Goal: Task Accomplishment & Management: Use online tool/utility

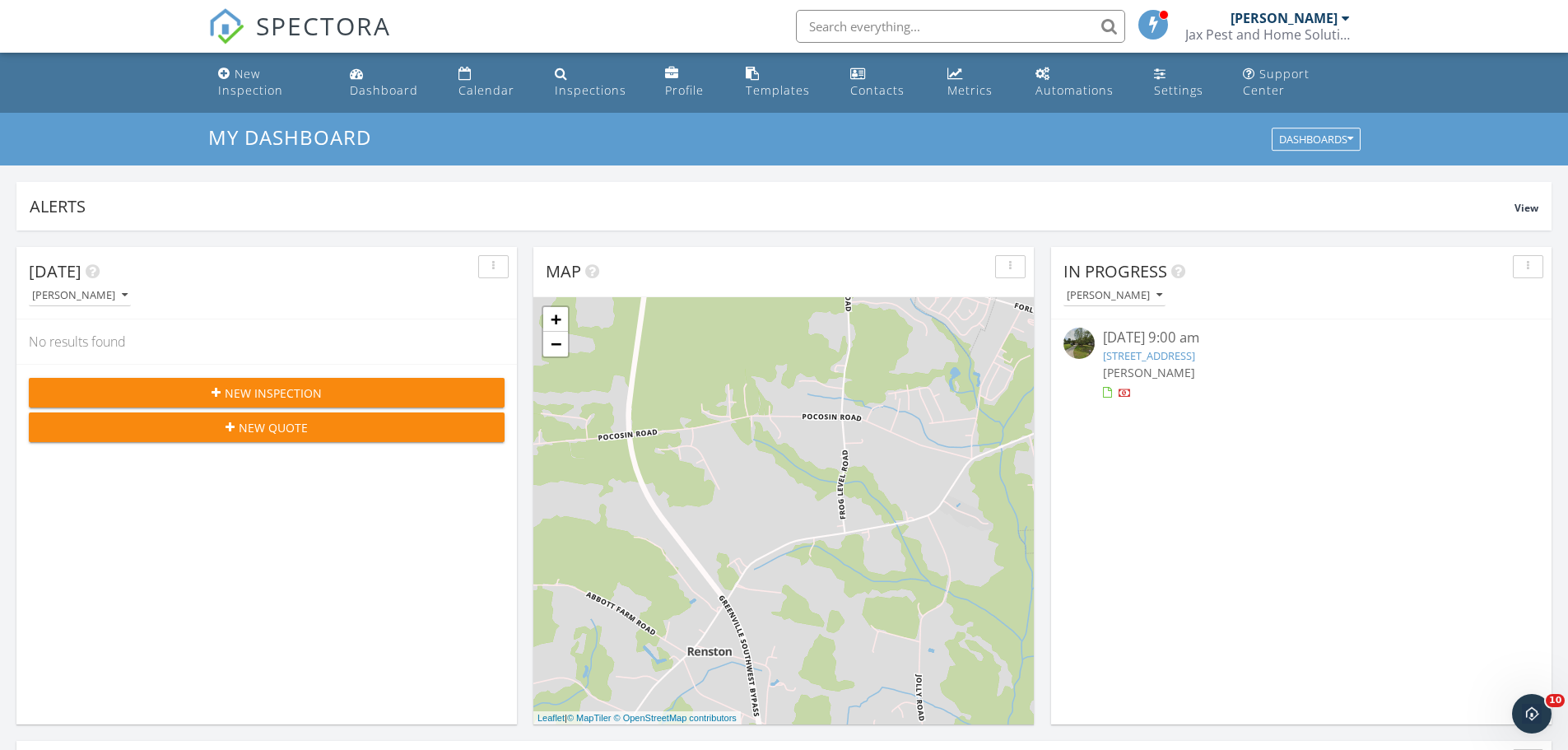
click at [1168, 354] on link "116 Knight Dr, Winterville, NC 28590" at bounding box center [1149, 355] width 92 height 15
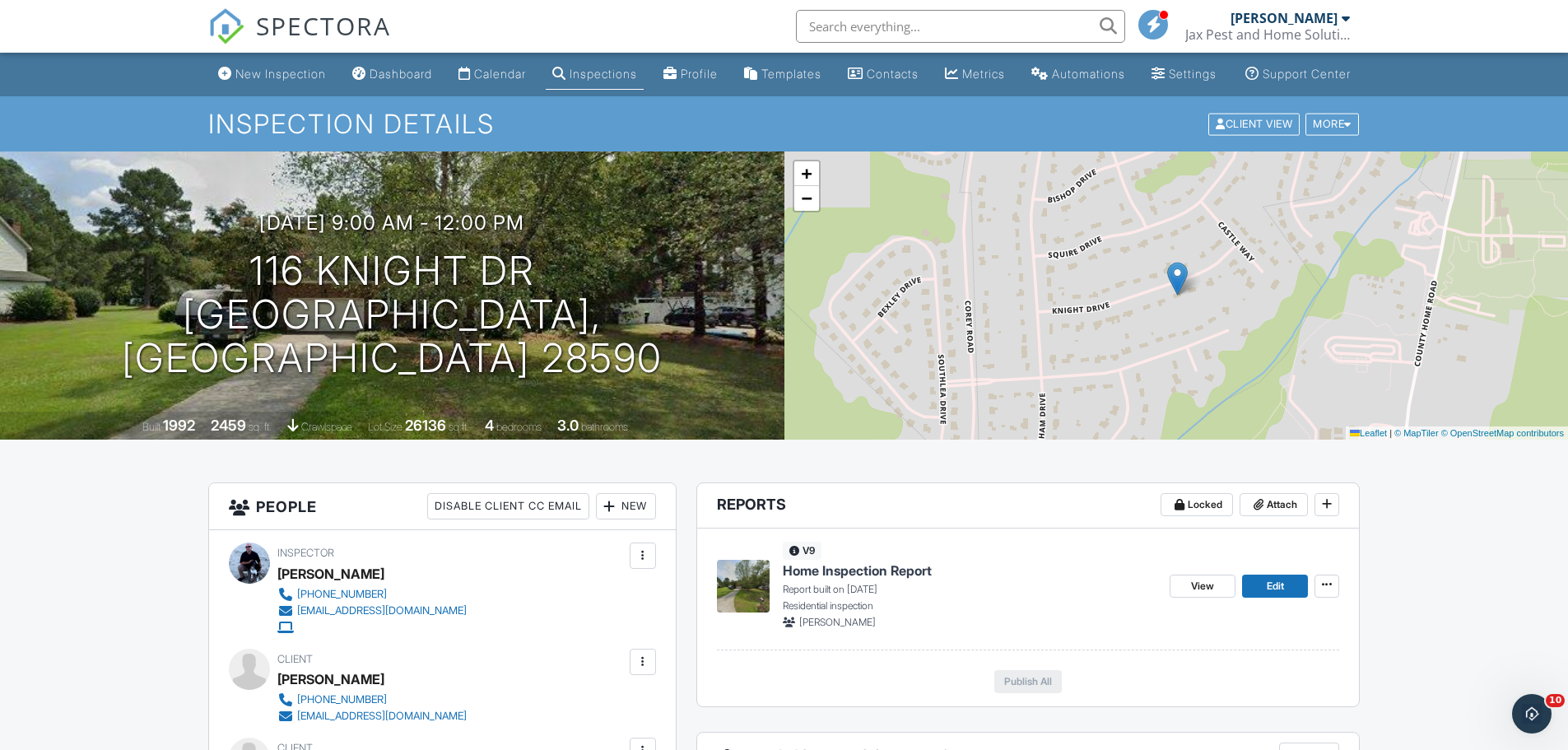
scroll to position [220, 0]
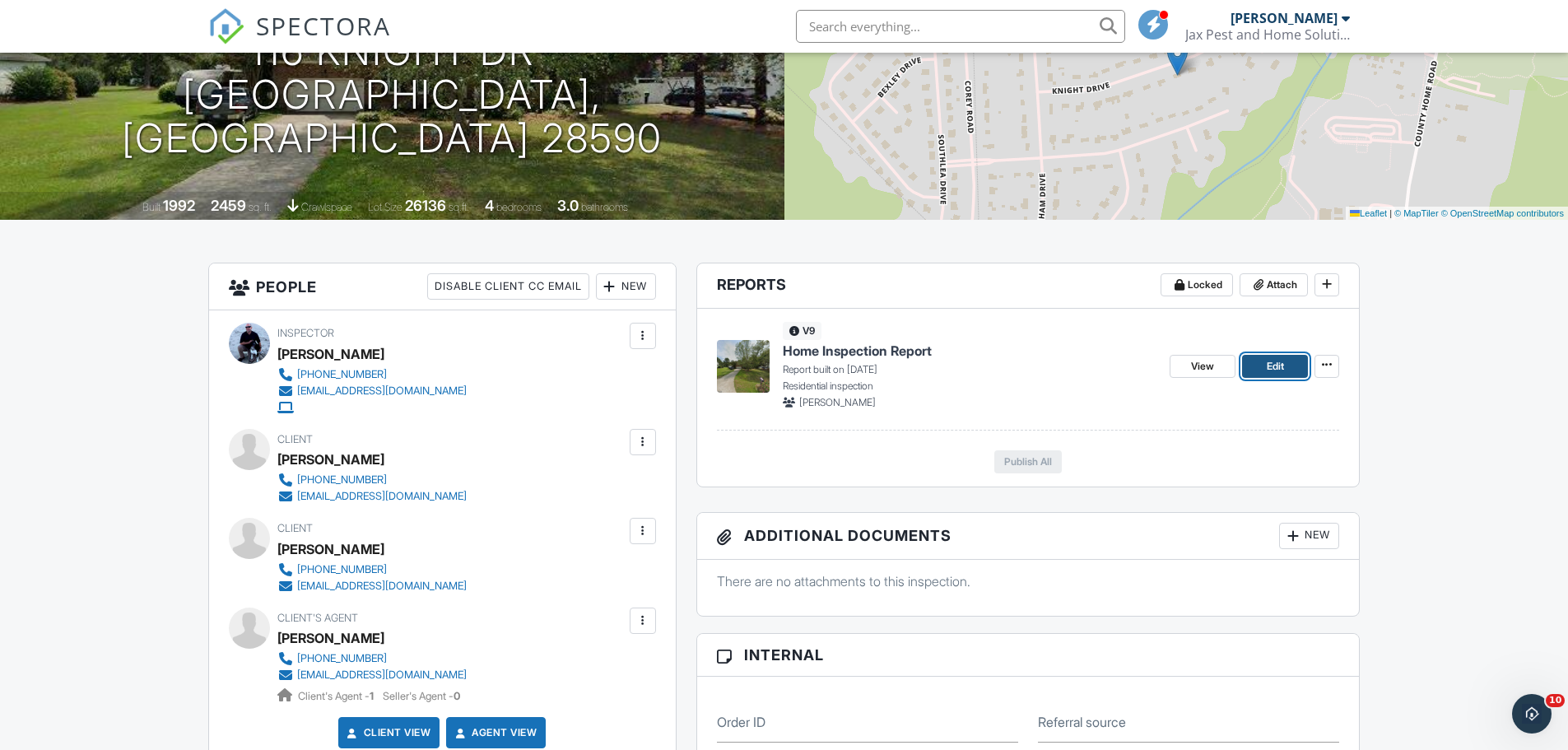
click at [1270, 374] on span "Edit" at bounding box center [1275, 366] width 17 height 16
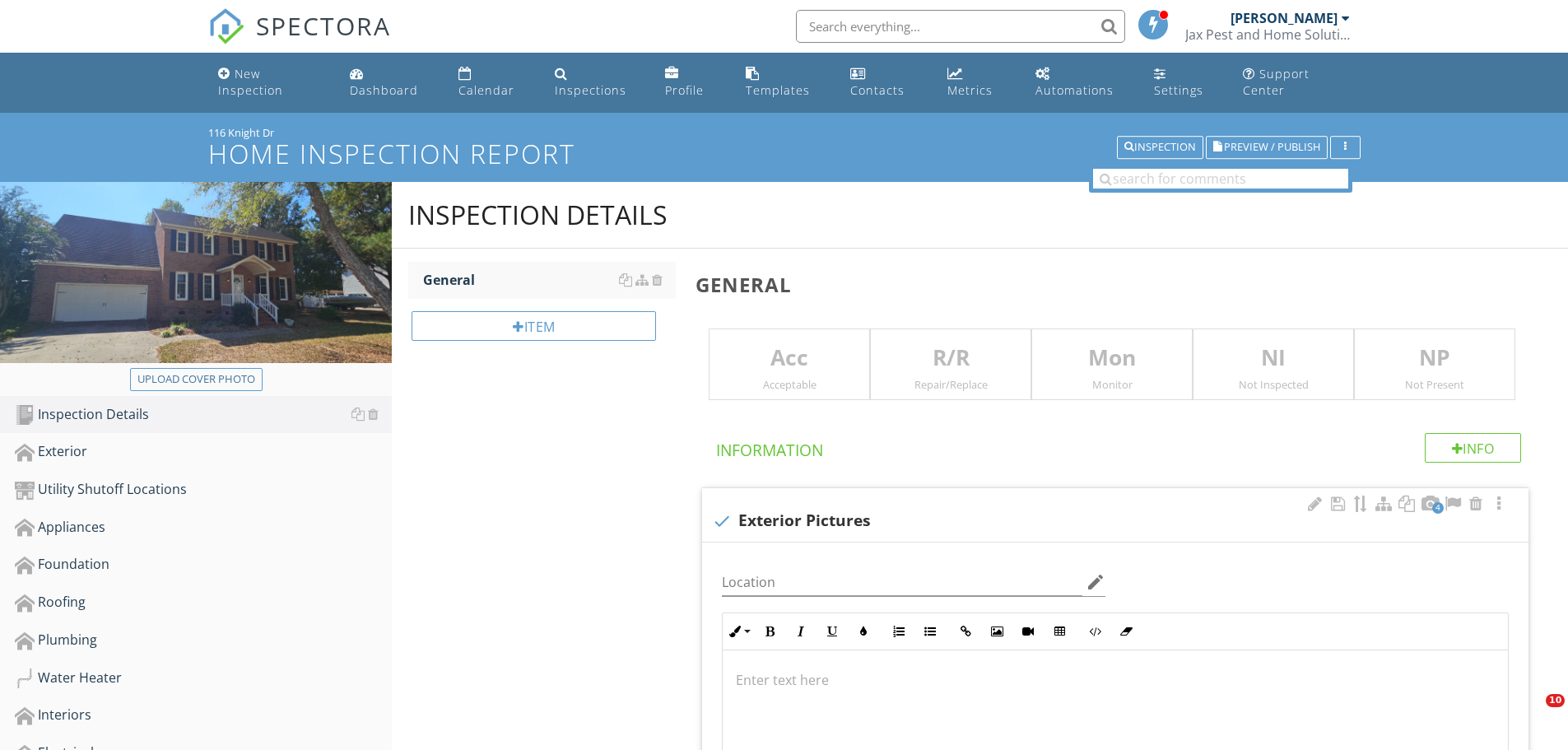
scroll to position [220, 0]
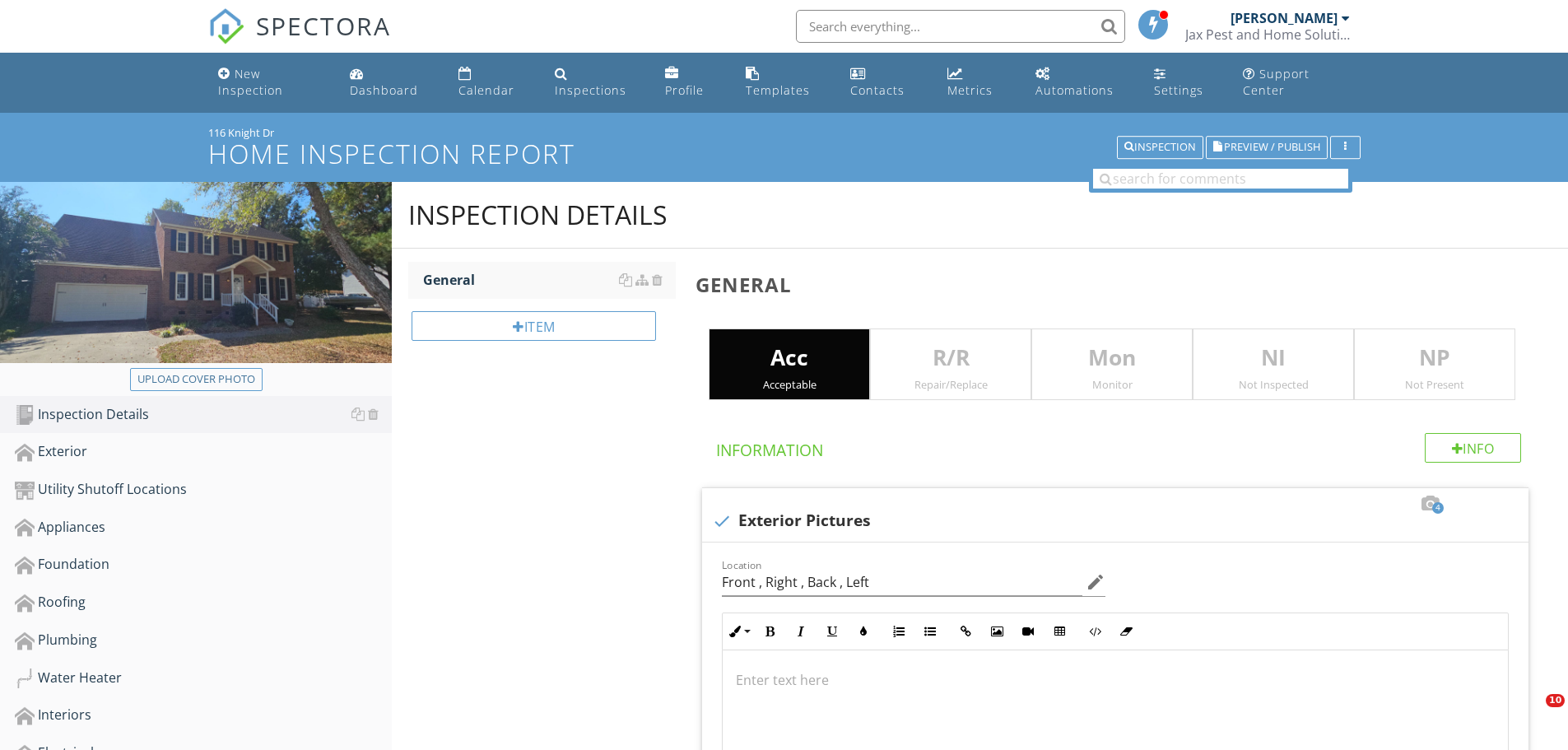
scroll to position [1755, 0]
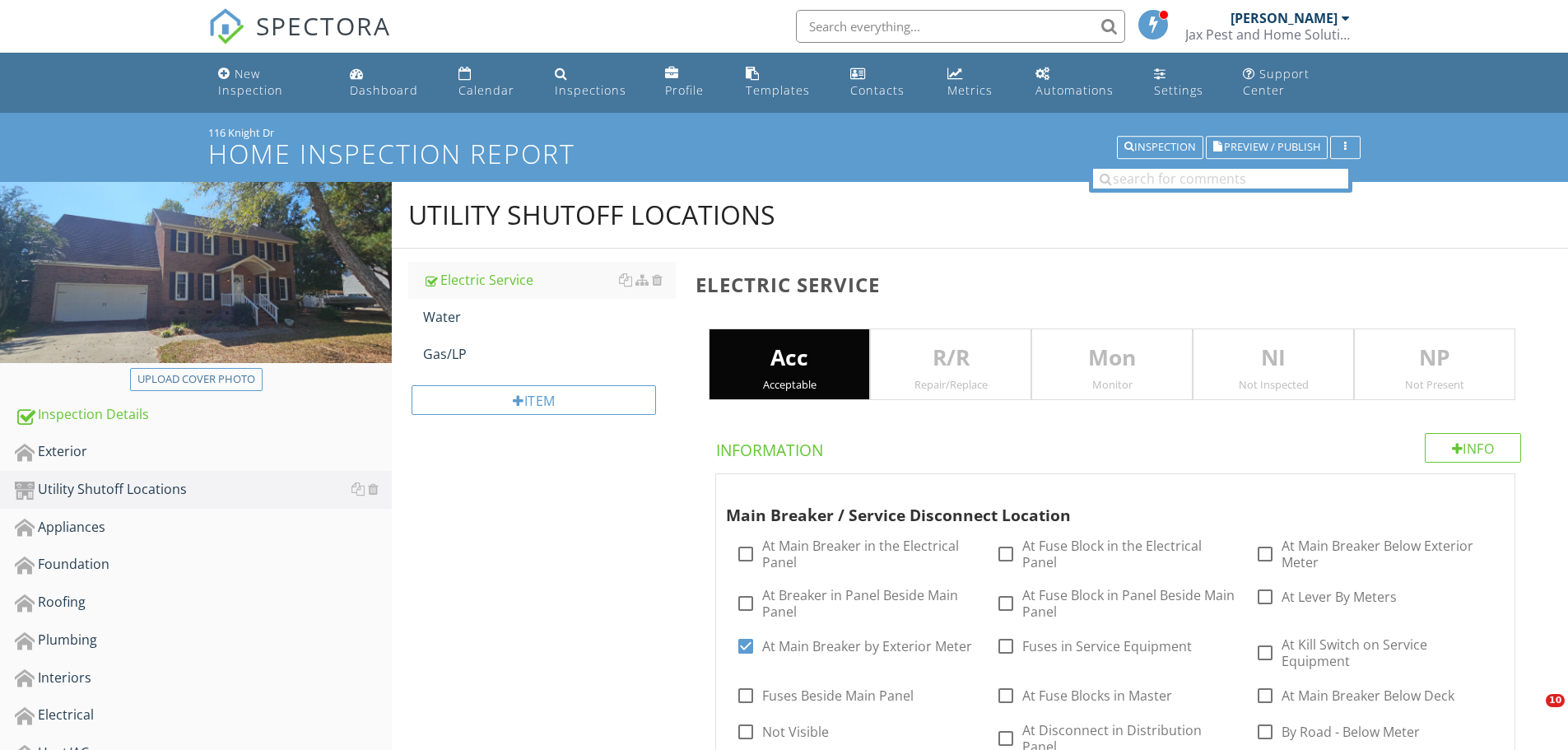
scroll to position [6, 0]
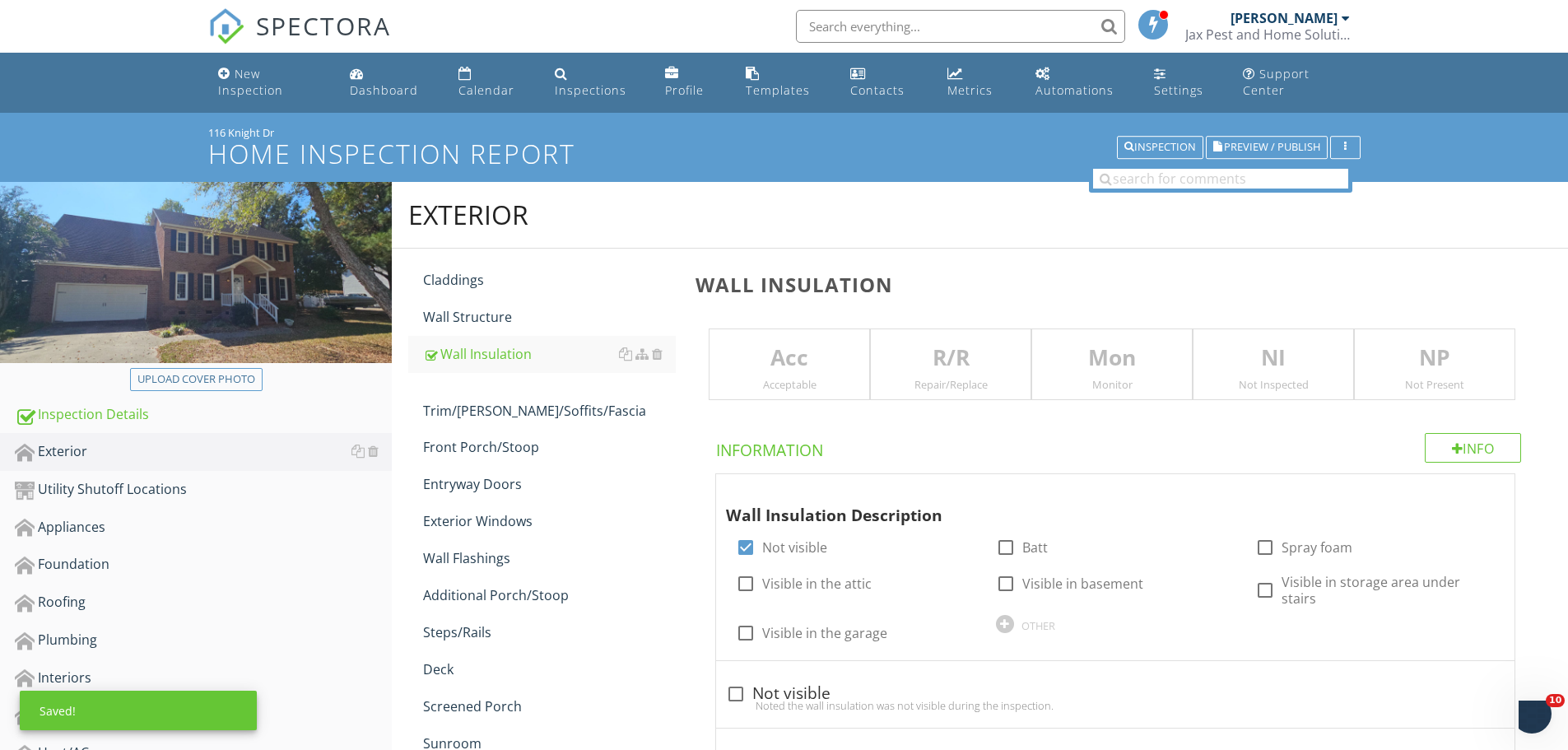
scroll to position [6, 0]
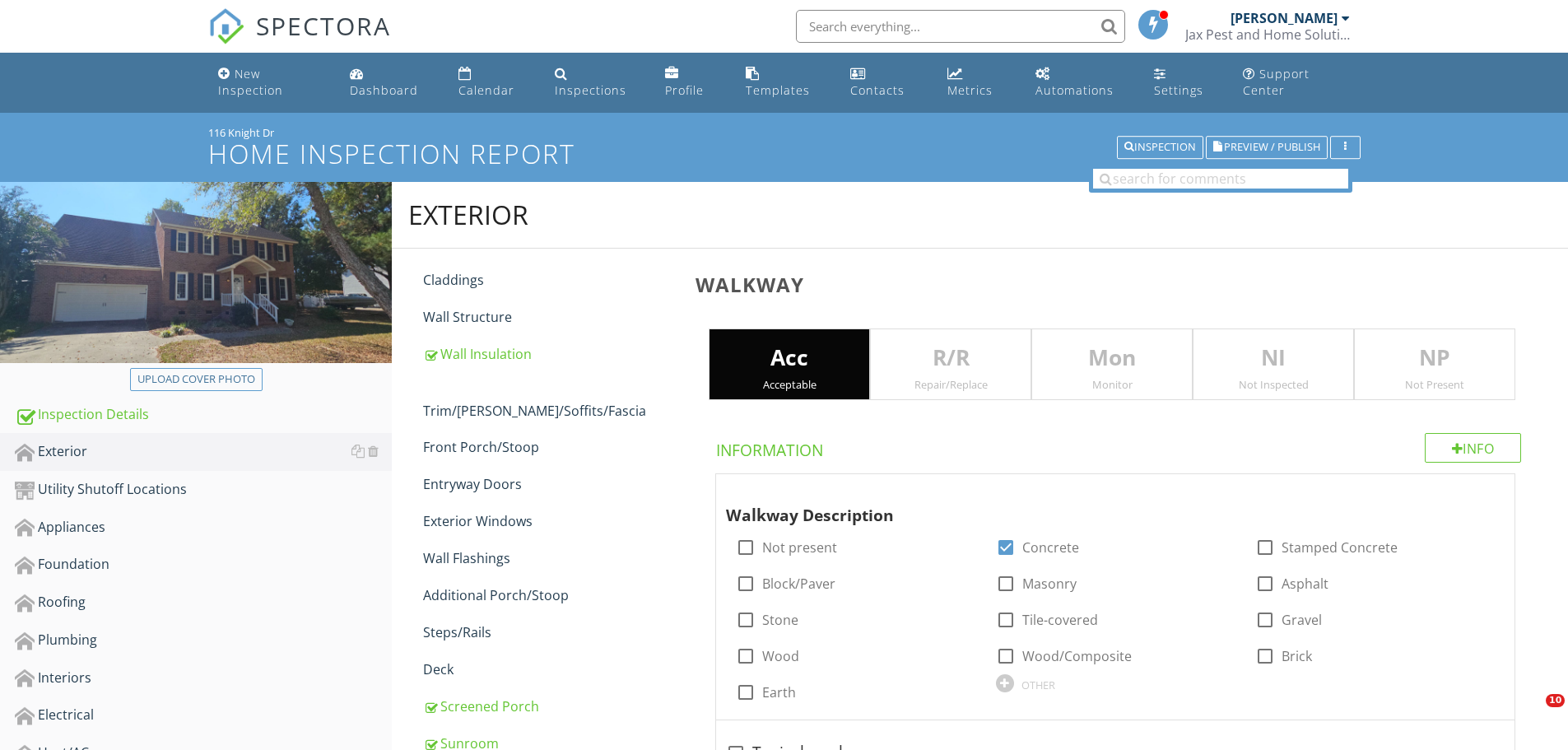
scroll to position [226, 0]
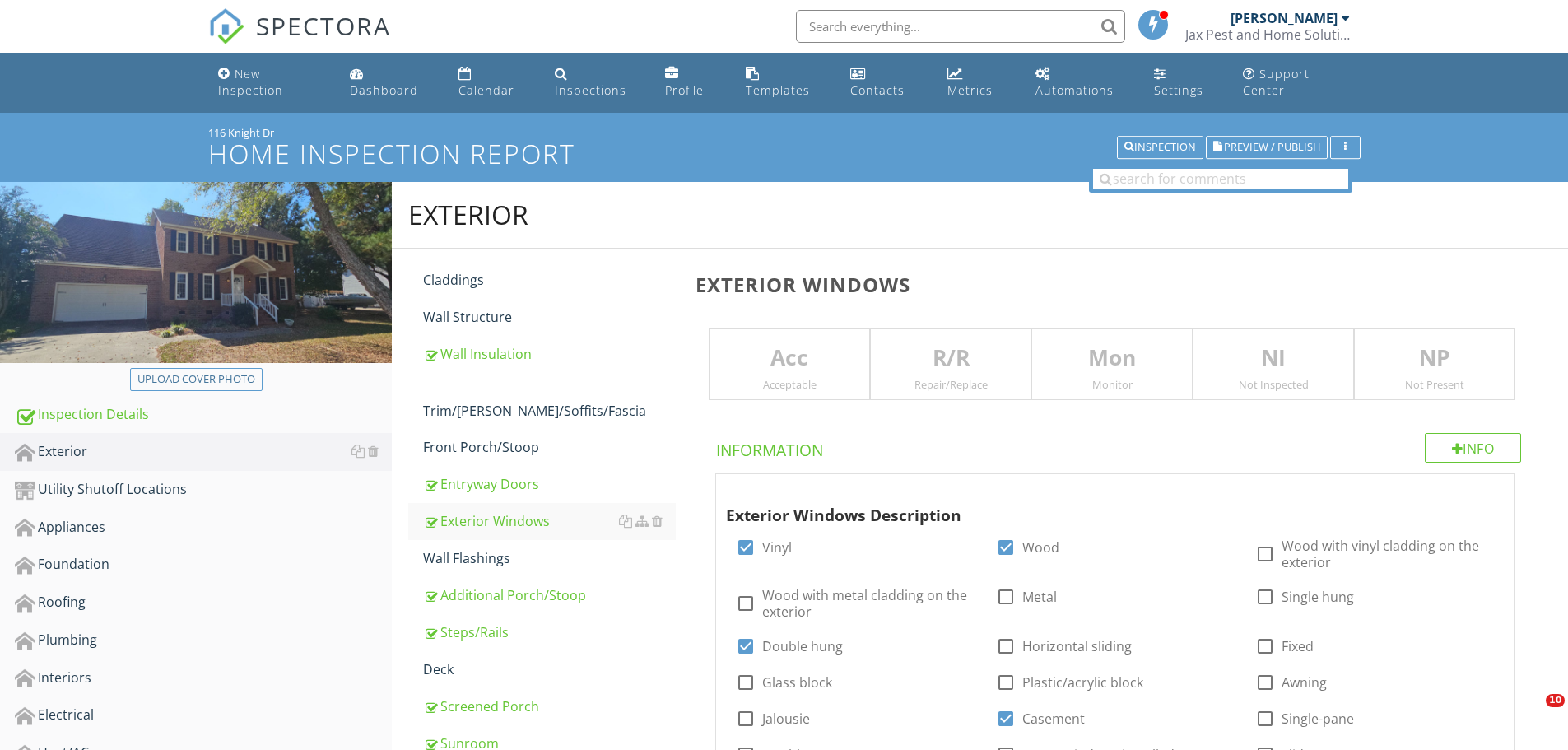
scroll to position [226, 0]
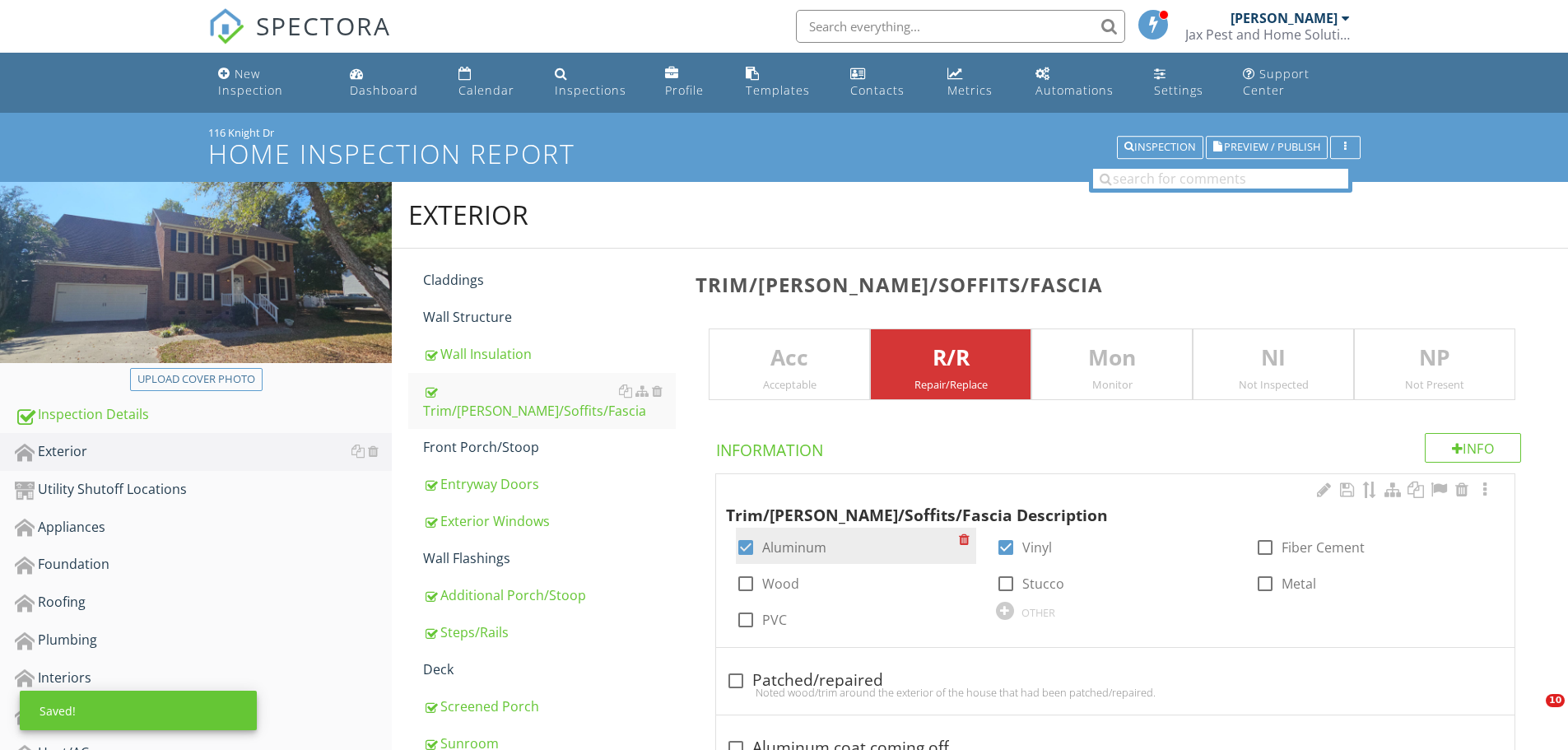
scroll to position [226, 0]
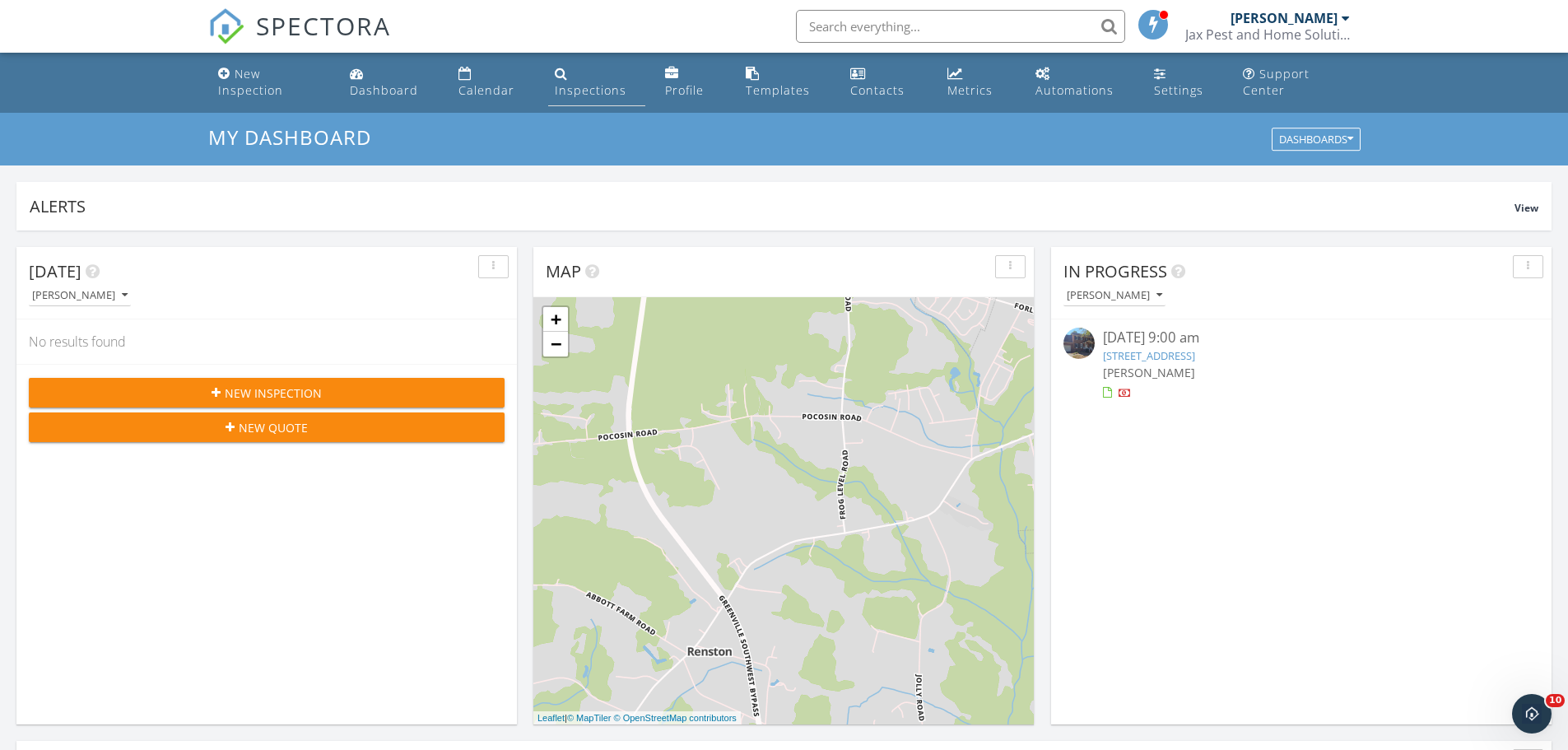
click at [566, 80] on link "Inspections" at bounding box center [597, 82] width 98 height 47
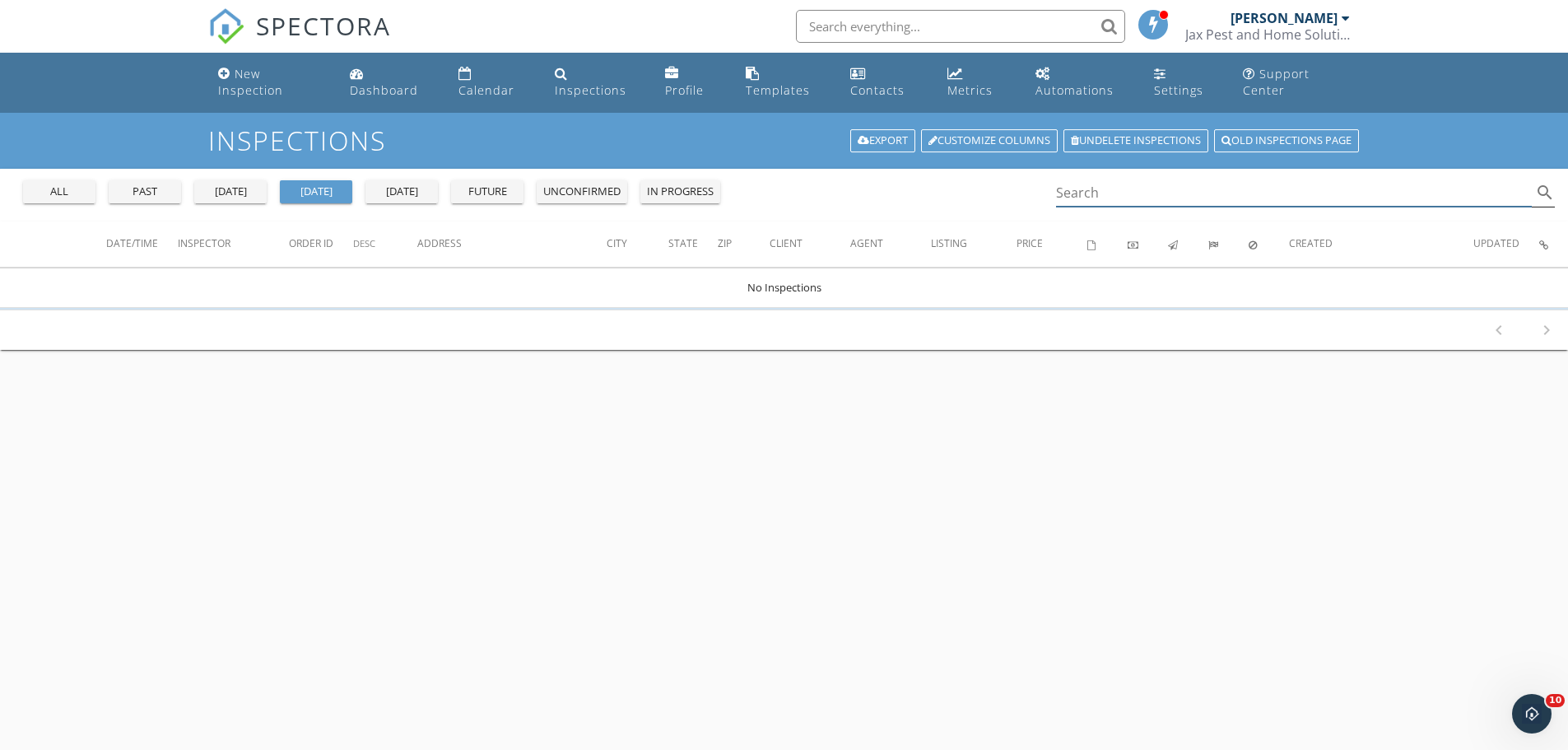
click at [1127, 192] on input "Search" at bounding box center [1294, 193] width 477 height 27
type input "116"
click at [56, 193] on div "all" at bounding box center [59, 191] width 59 height 16
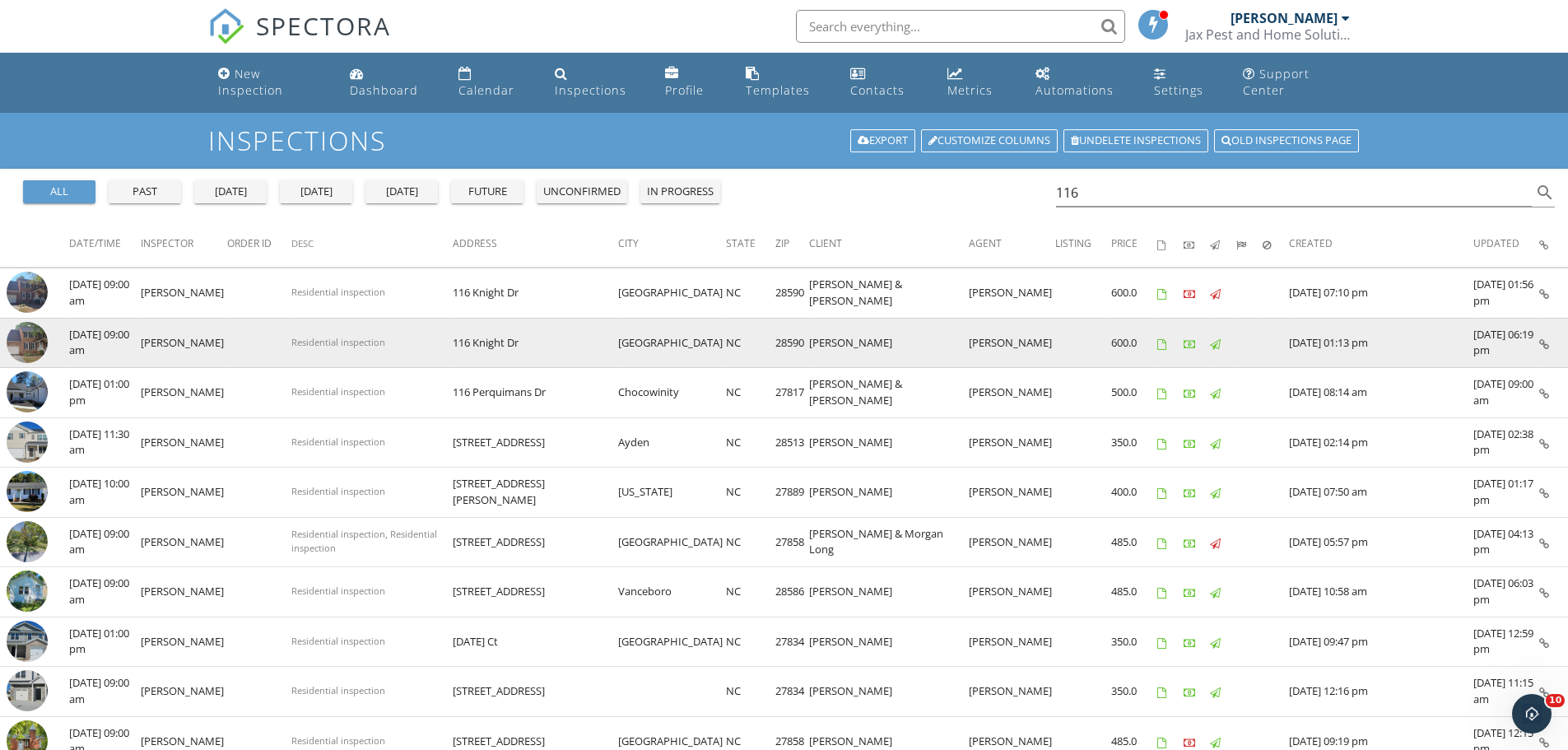
click at [1542, 343] on icon at bounding box center [1544, 344] width 10 height 11
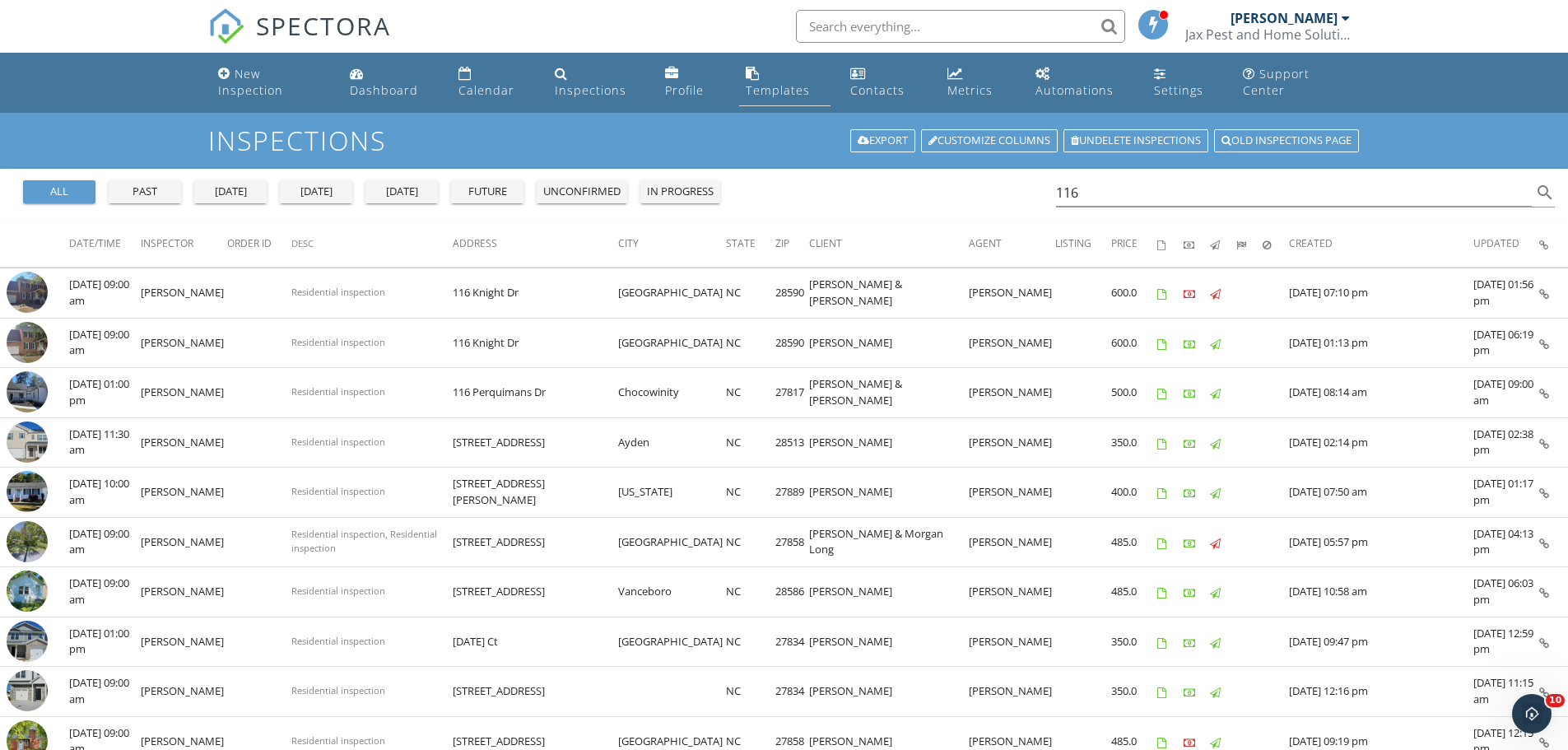
click at [788, 83] on div "Templates" at bounding box center [777, 90] width 64 height 15
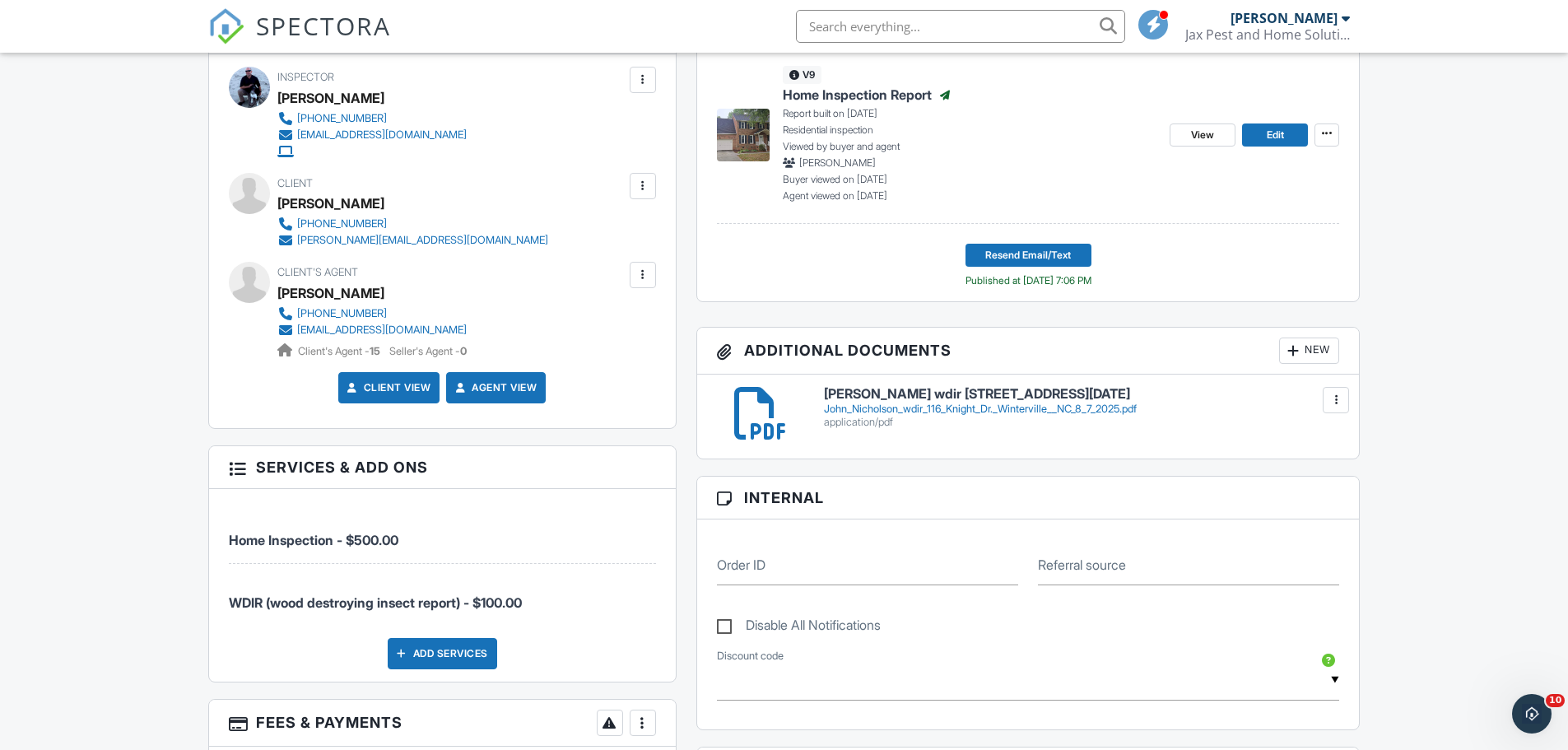
scroll to position [220, 0]
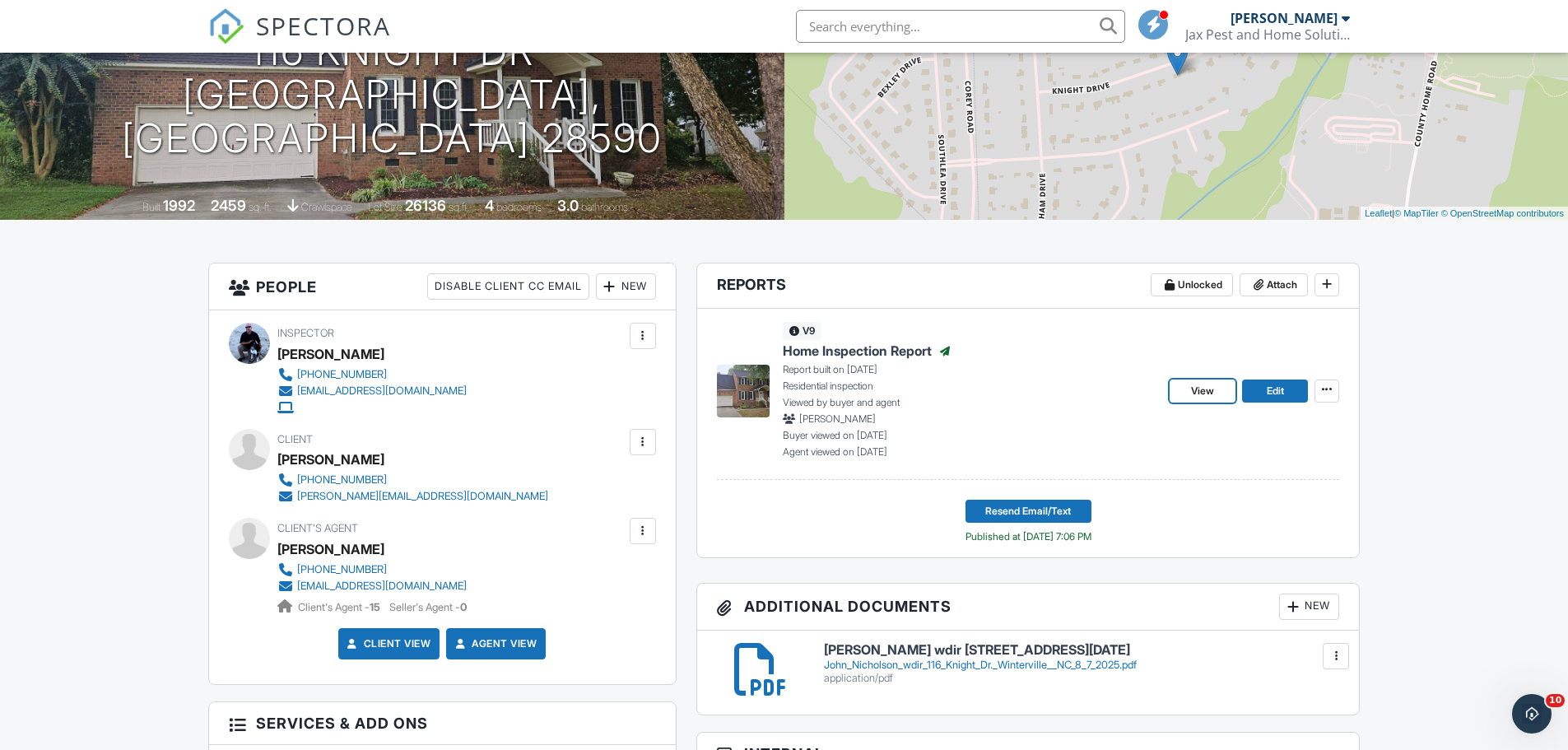
drag, startPoint x: 1191, startPoint y: 408, endPoint x: 1175, endPoint y: 405, distance: 16.3
click at [1191, 399] on span "View" at bounding box center [1202, 390] width 23 height 16
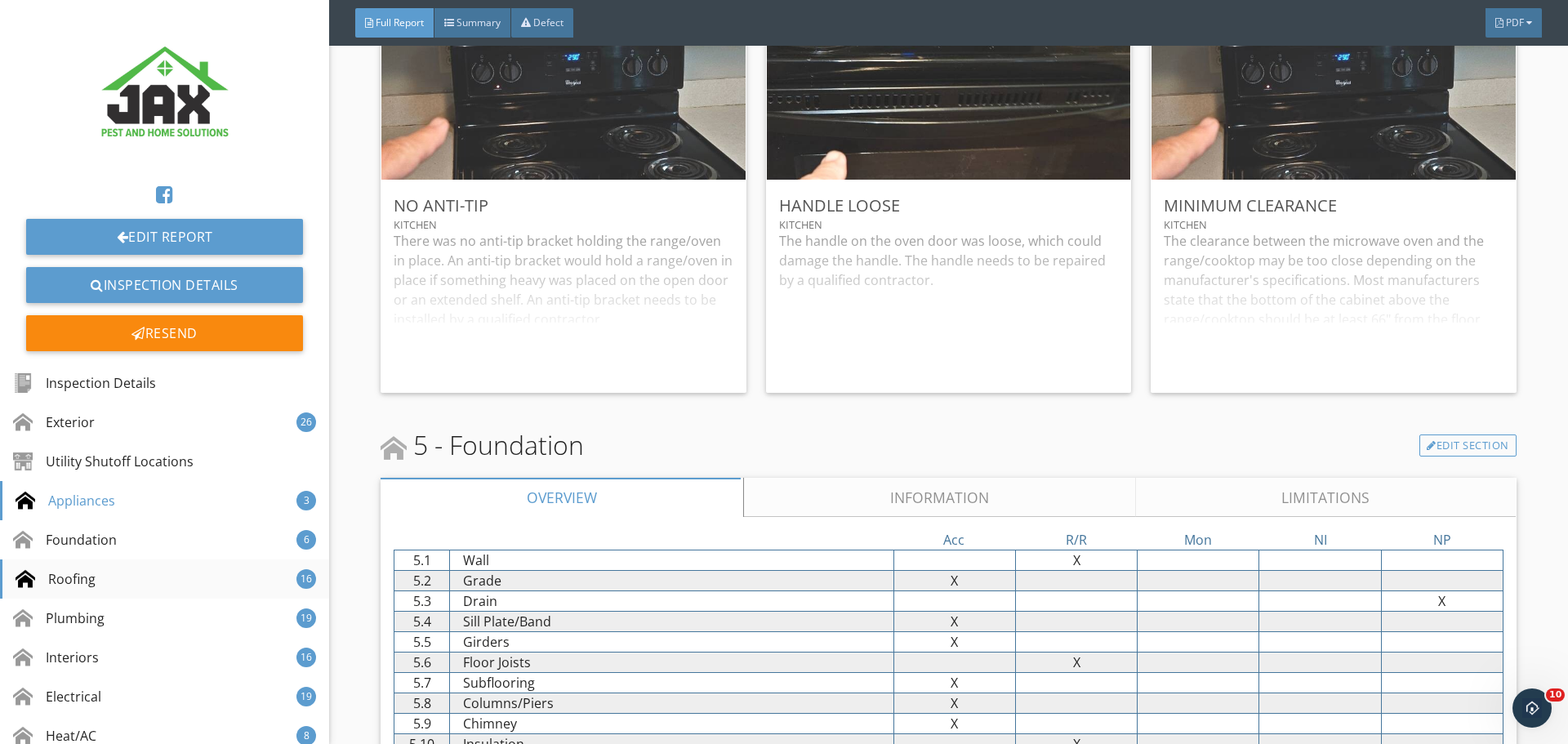
scroll to position [218, 0]
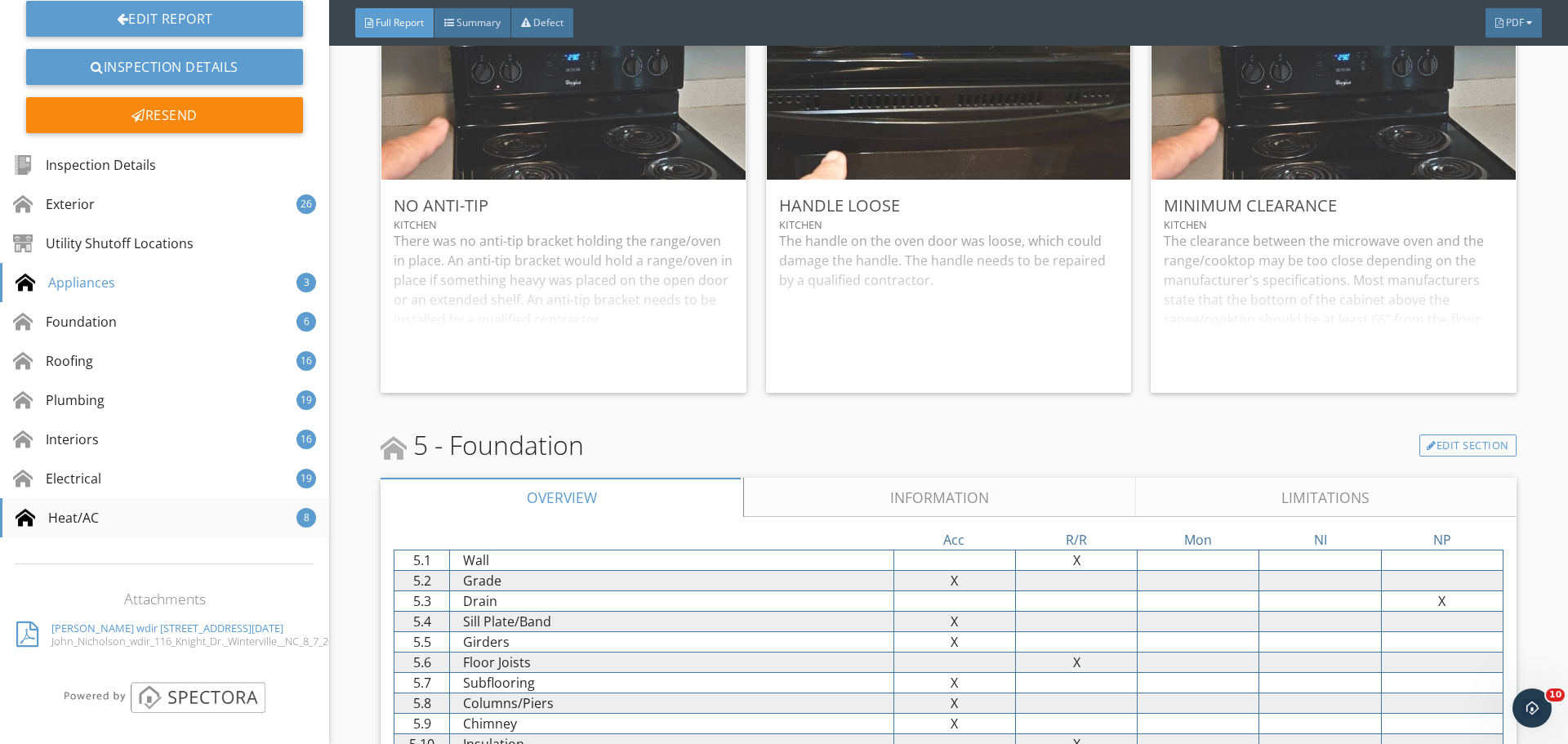
click at [75, 525] on div "Heat/AC" at bounding box center [57, 517] width 83 height 19
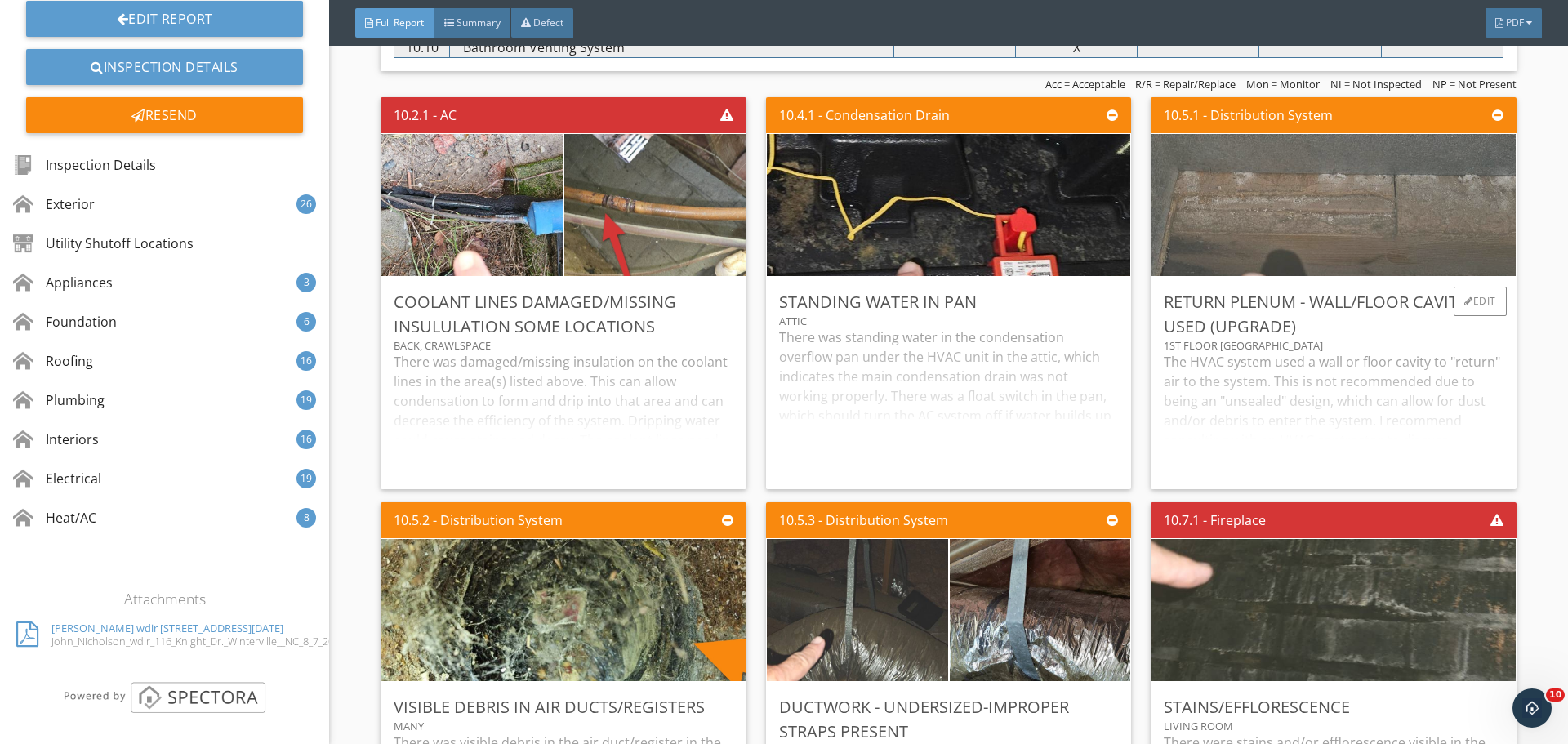
scroll to position [21058, 0]
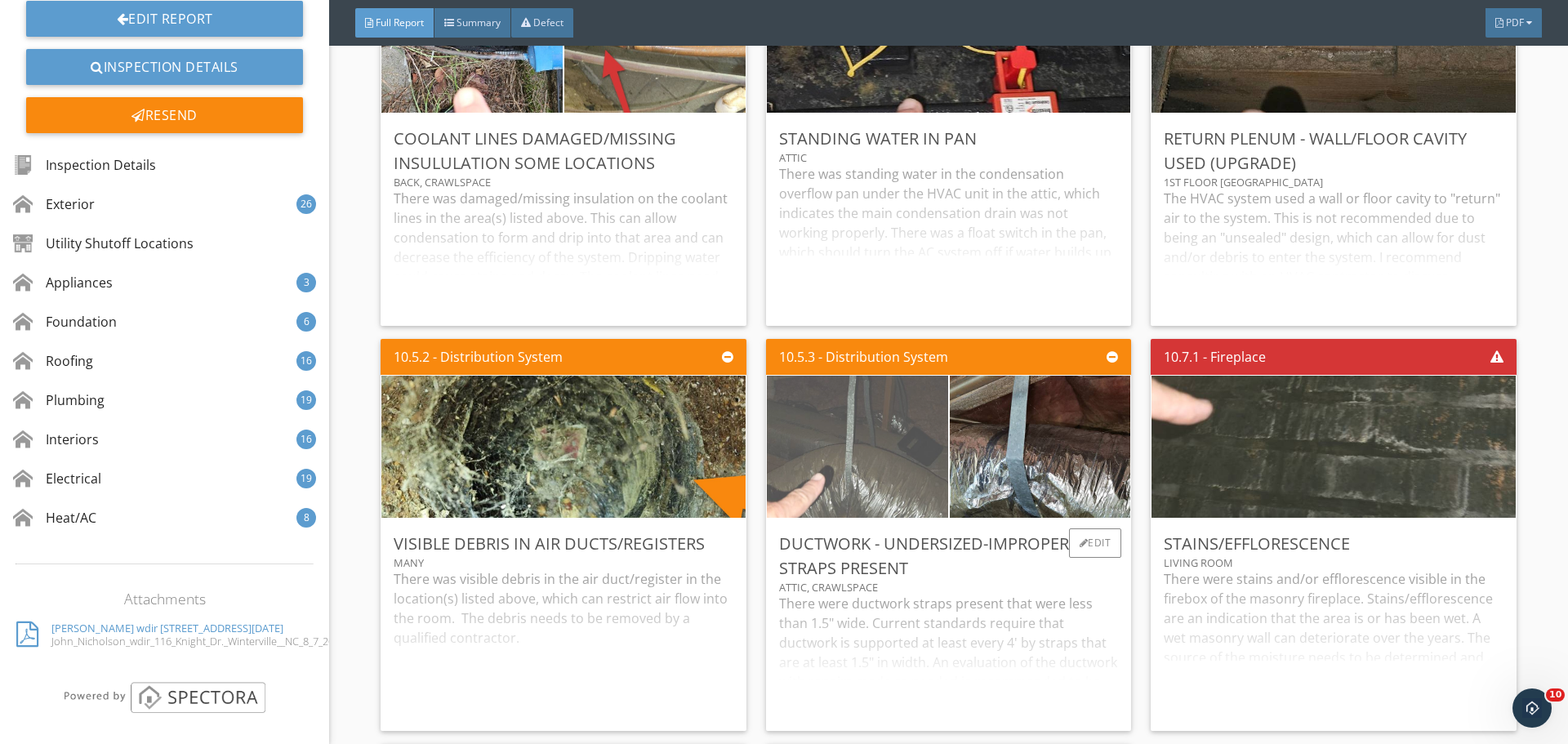
click at [900, 477] on img at bounding box center [858, 447] width 453 height 209
click at [848, 446] on img at bounding box center [858, 447] width 453 height 209
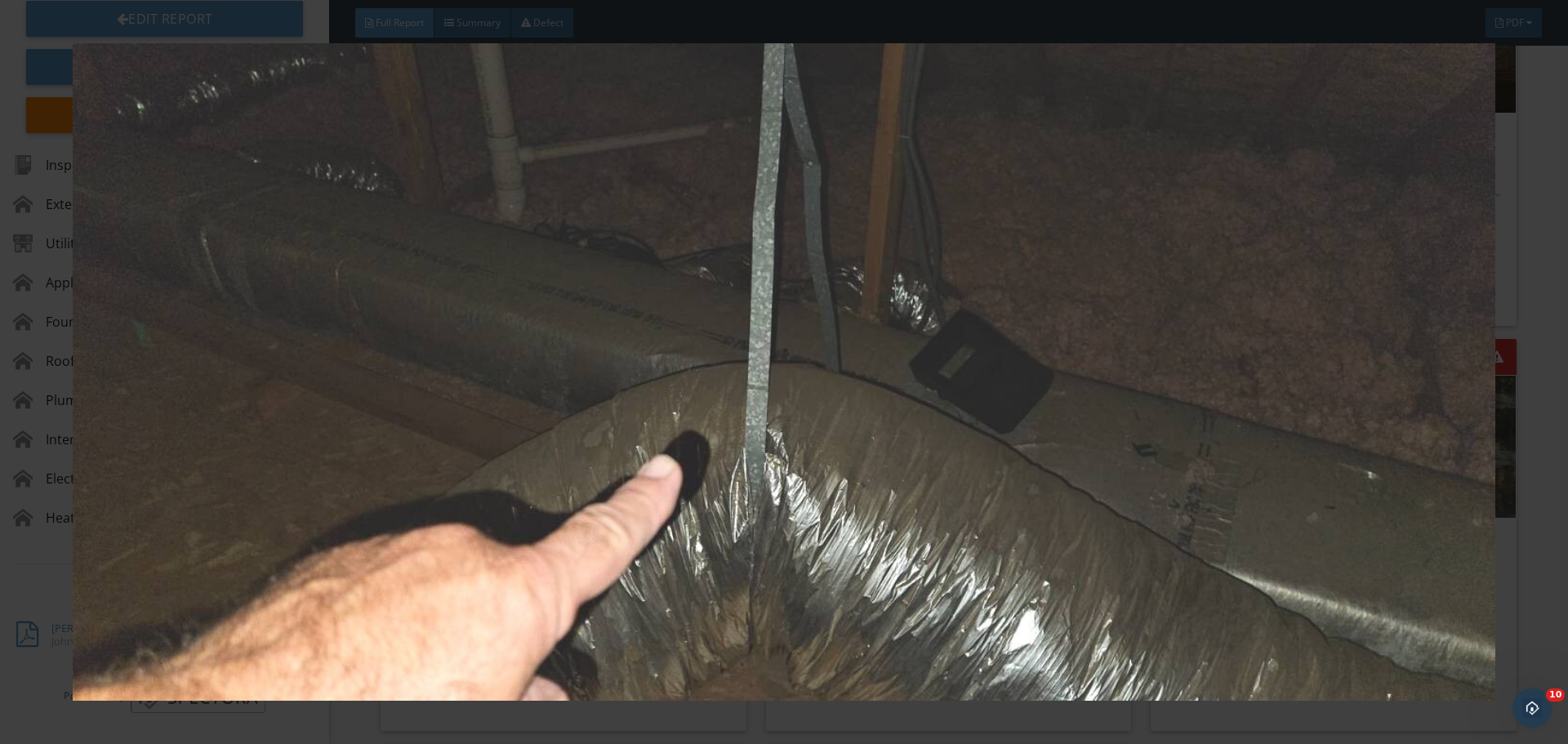
click at [848, 446] on img at bounding box center [783, 372] width 1440 height 658
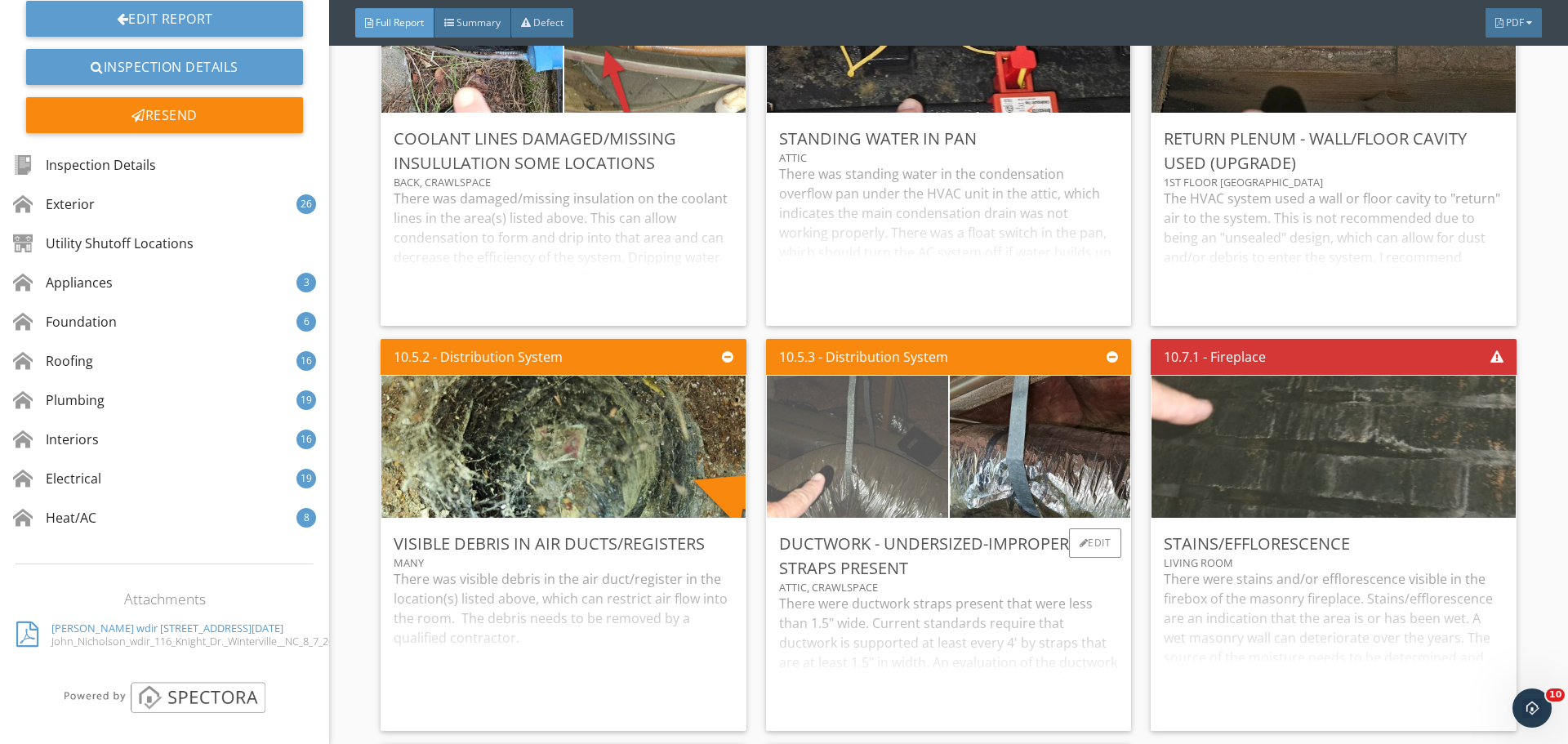
click at [848, 446] on img at bounding box center [858, 447] width 453 height 209
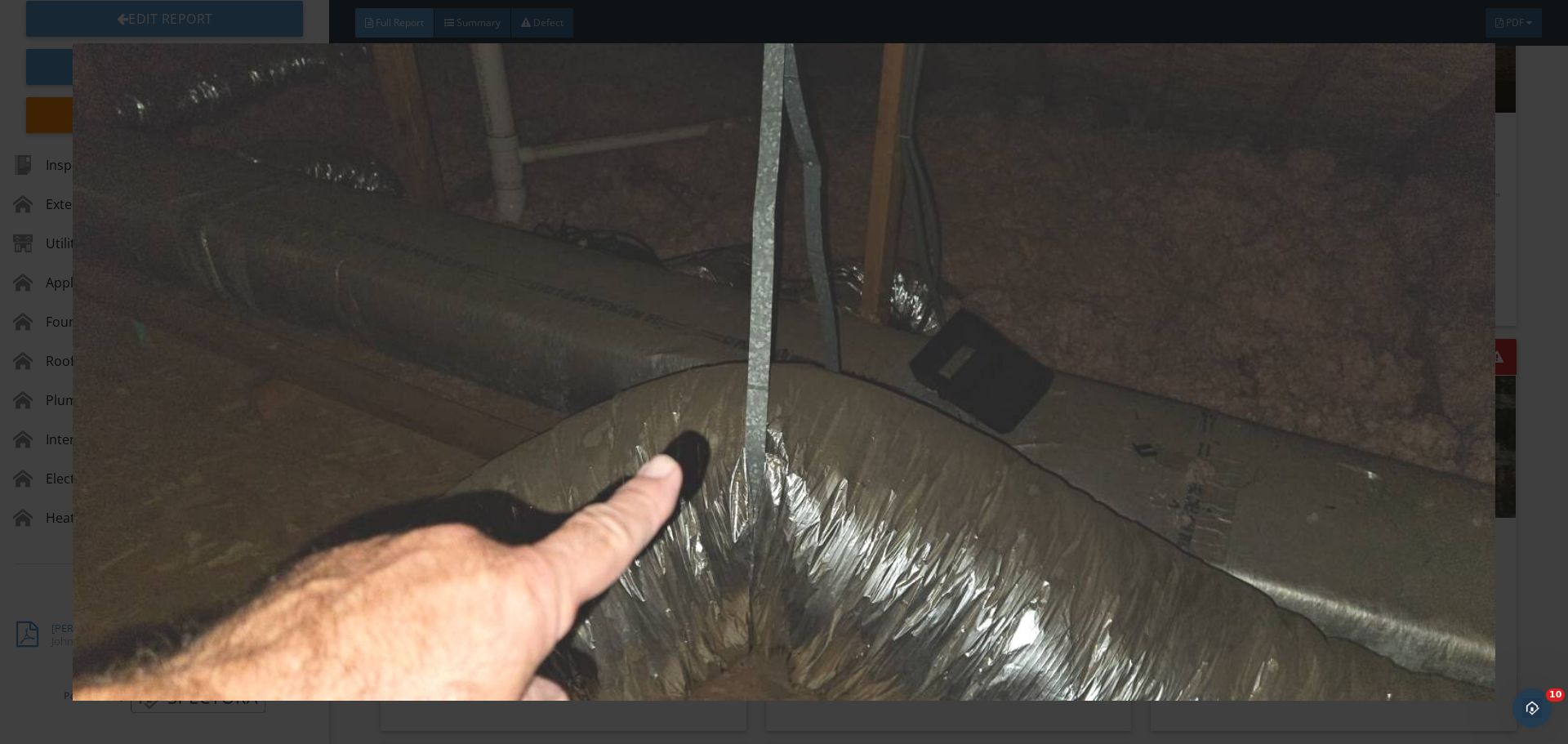
click at [1364, 132] on img at bounding box center [783, 372] width 1440 height 658
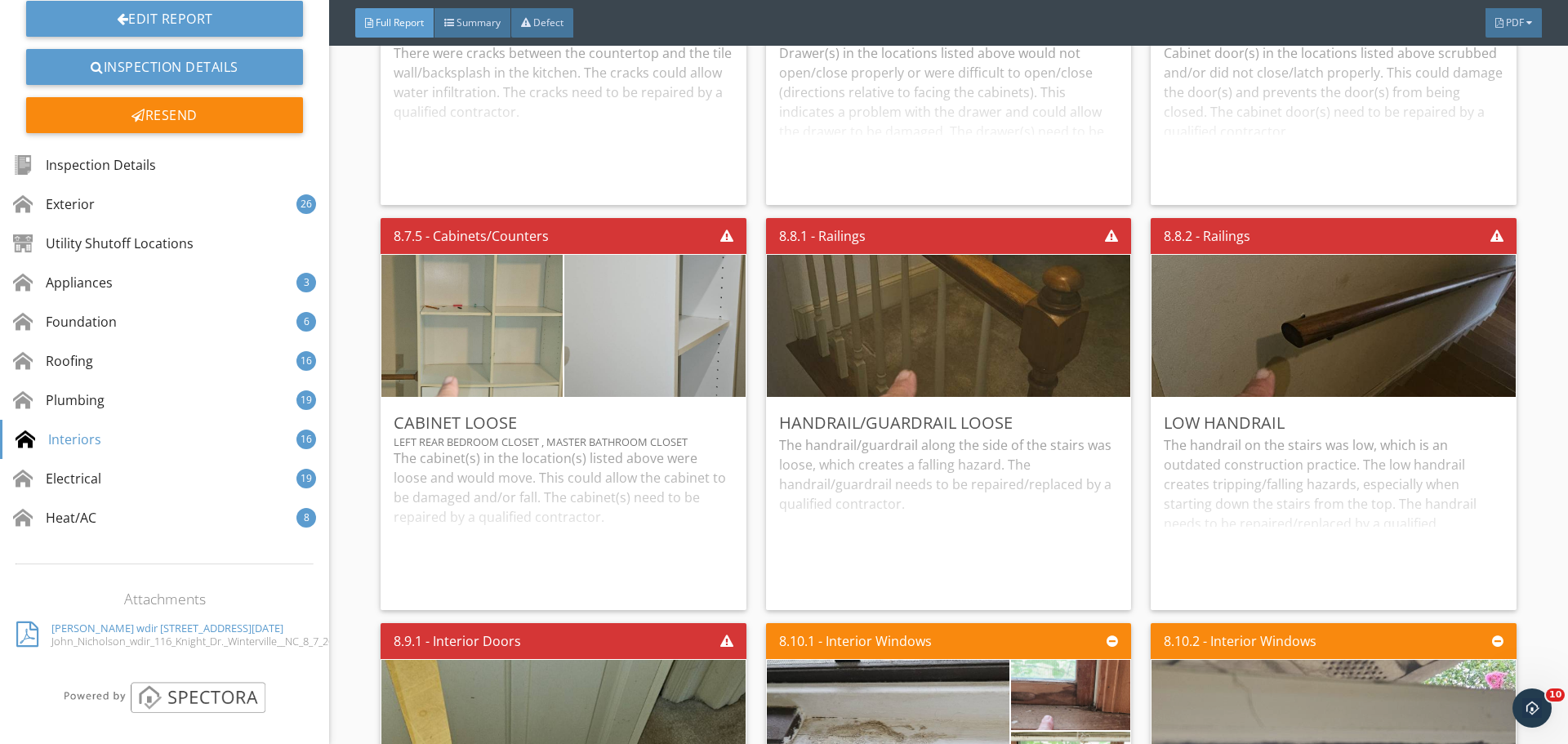
scroll to position [16024, 0]
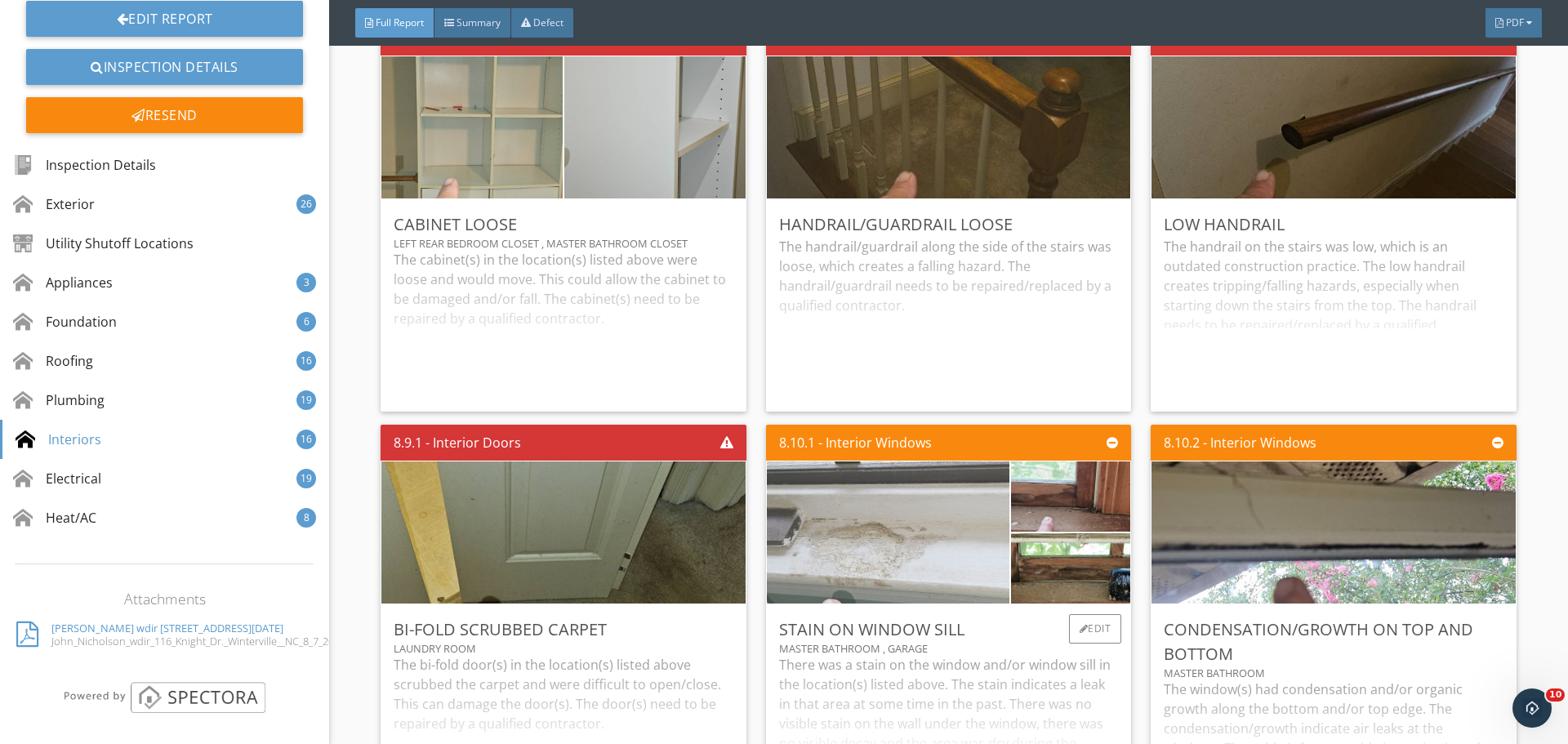
click at [884, 548] on img at bounding box center [887, 532] width 606 height 280
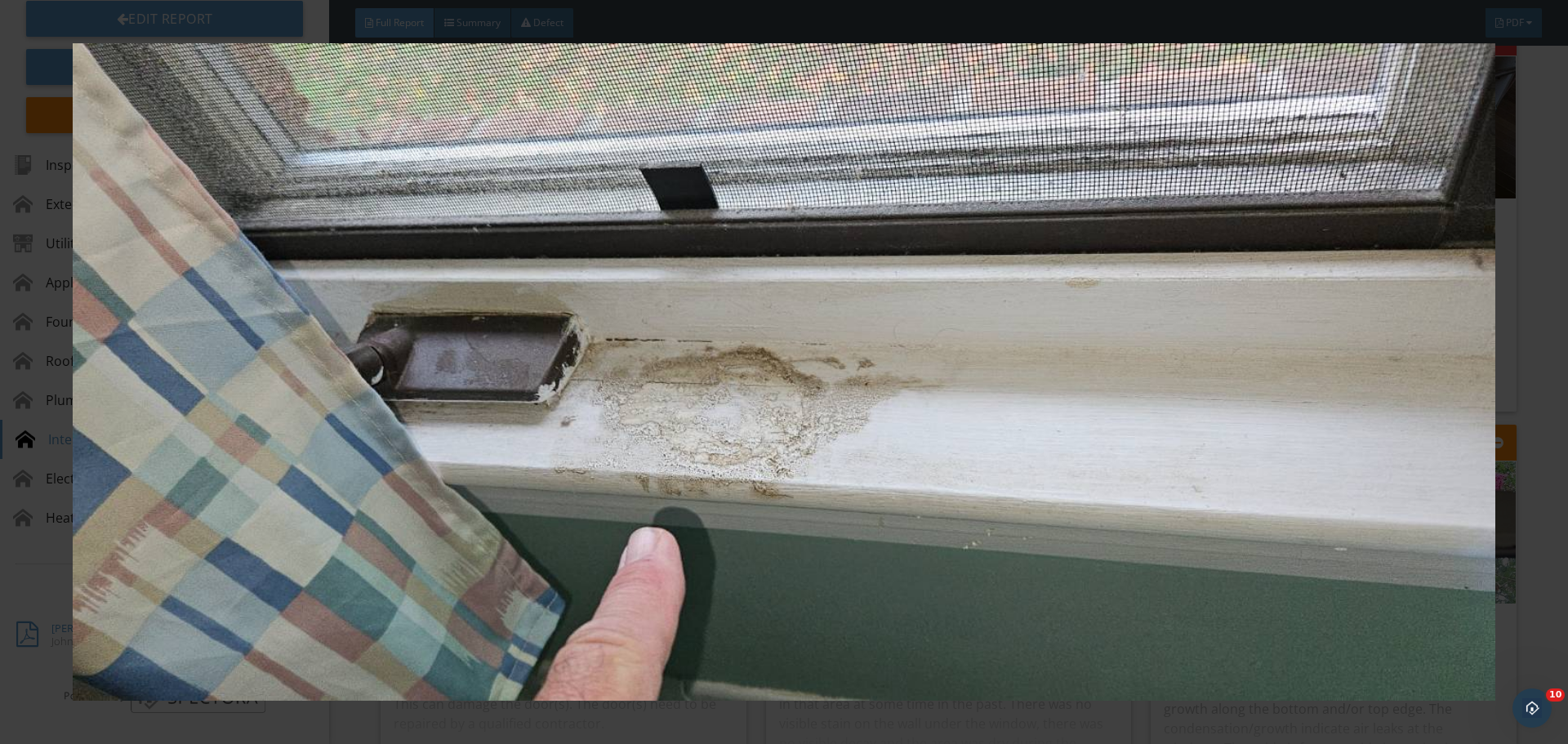
click at [884, 548] on img at bounding box center [783, 372] width 1440 height 658
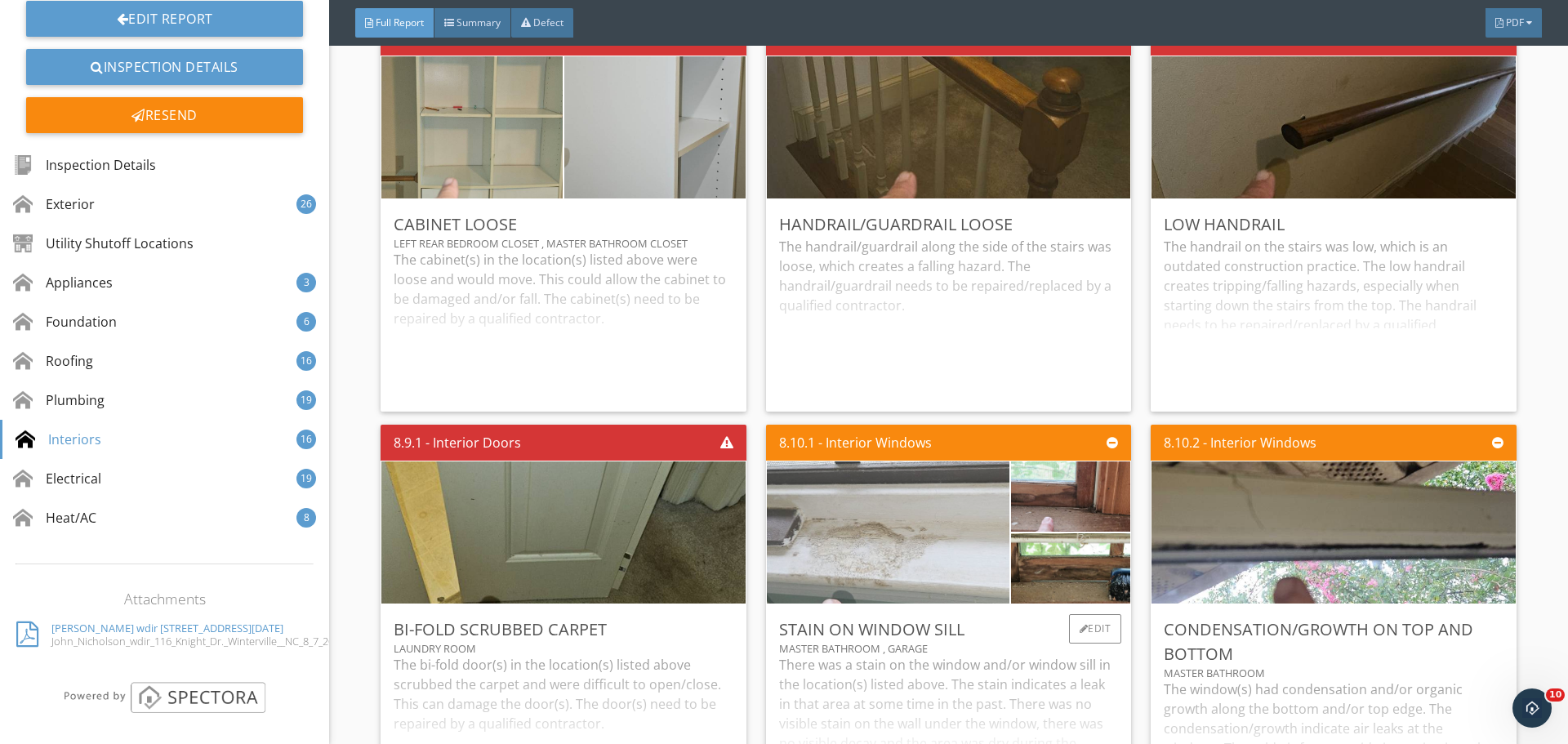
click at [834, 526] on img at bounding box center [887, 532] width 606 height 280
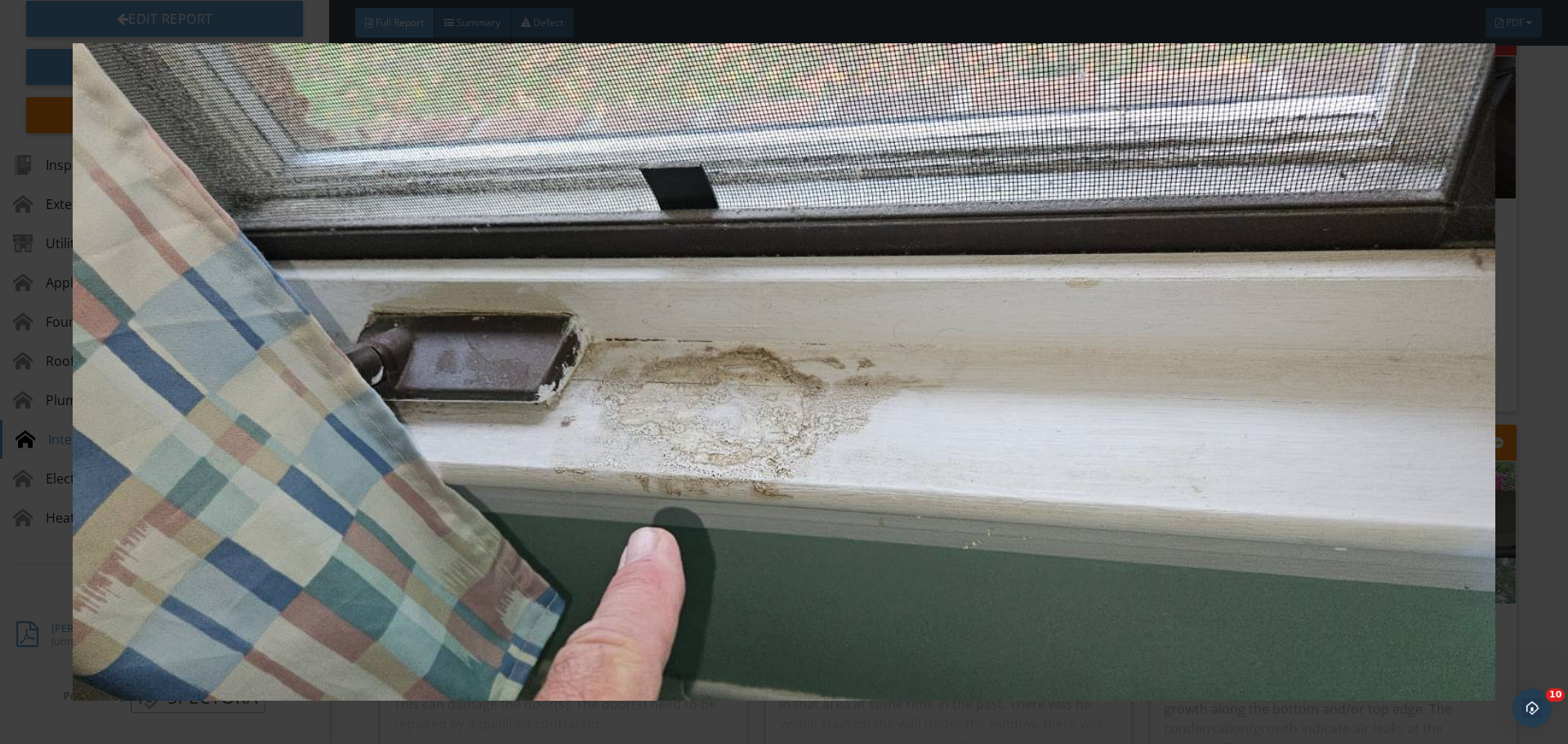
click at [1450, 202] on img at bounding box center [783, 372] width 1440 height 658
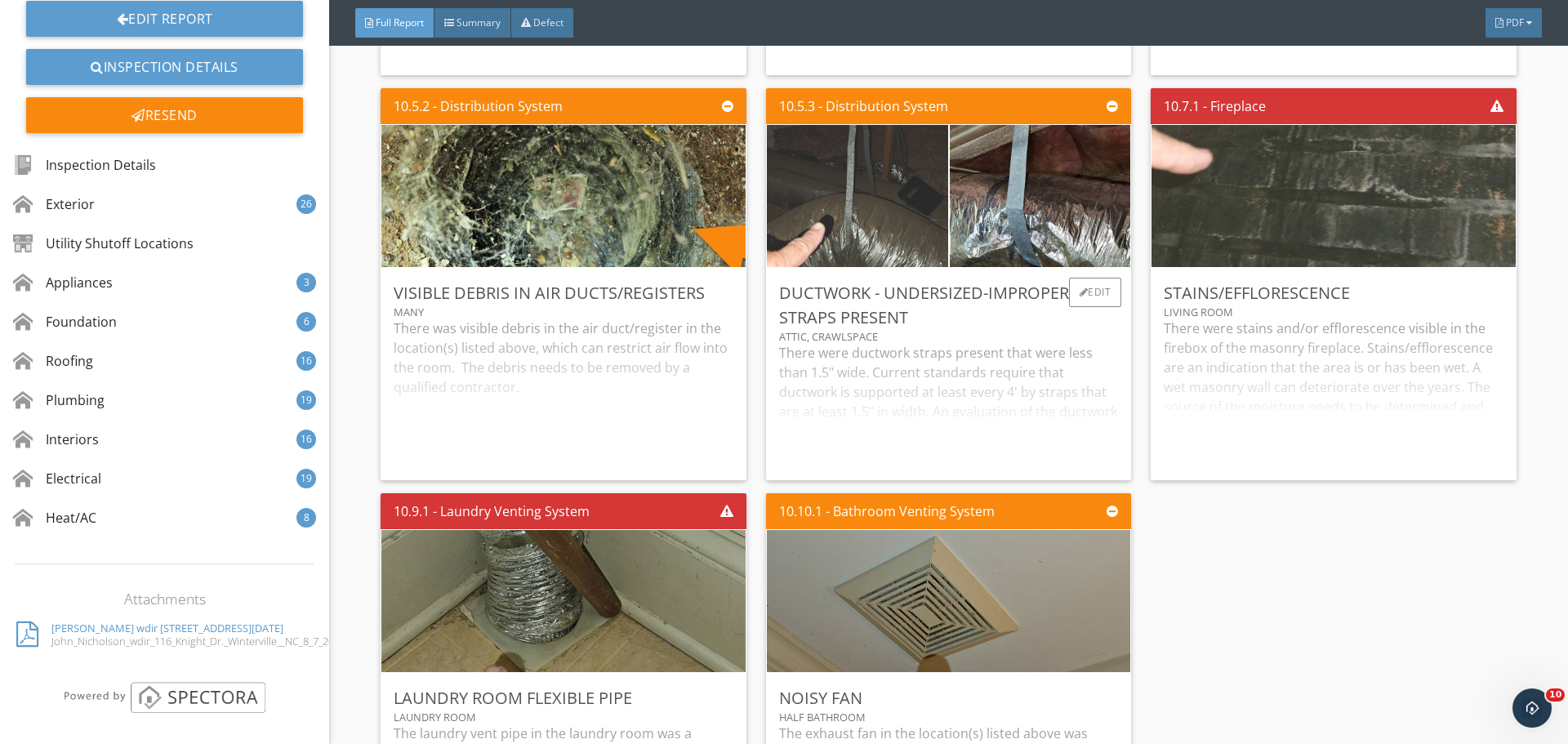
scroll to position [21250, 0]
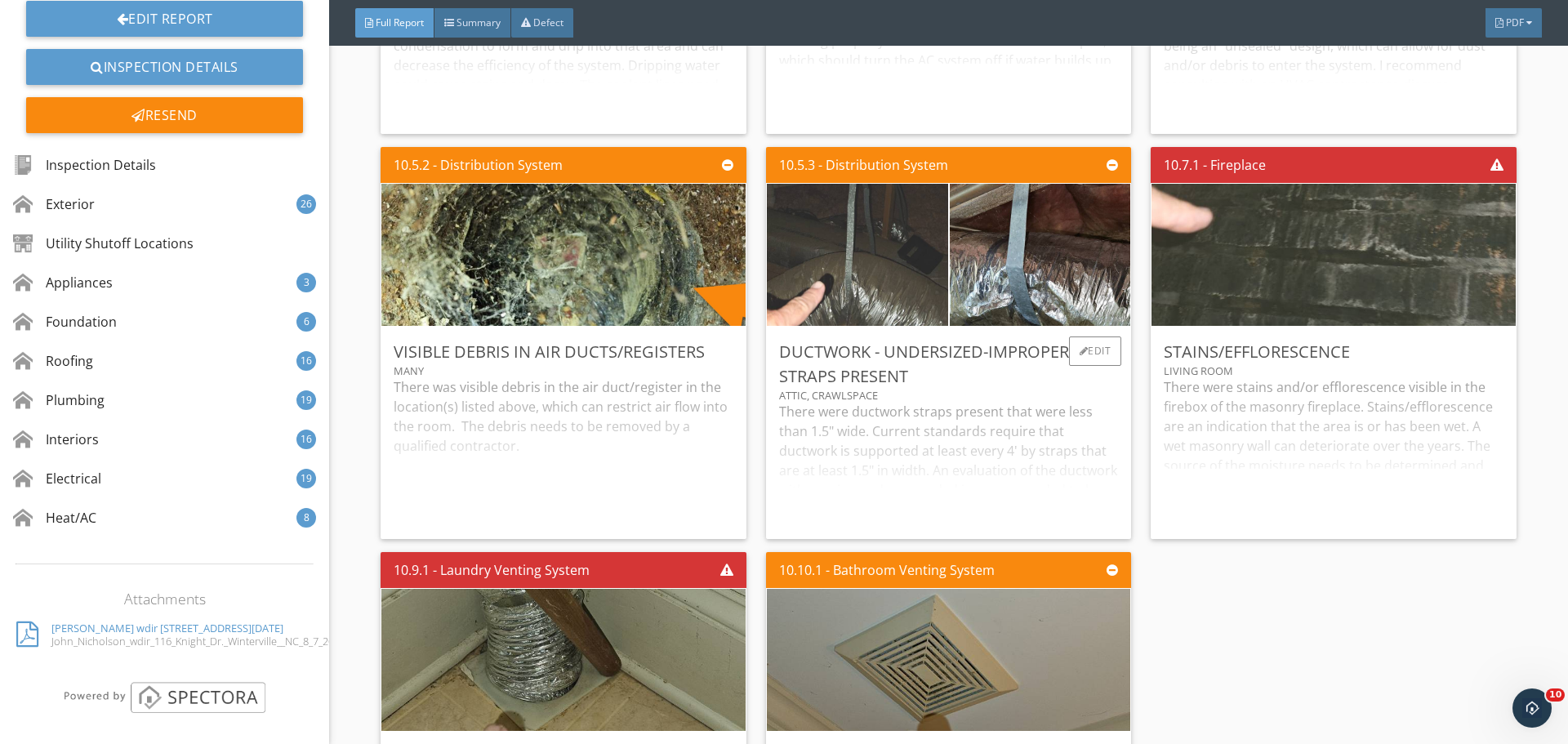
click at [910, 376] on div "Ductwork - Undersized-improper straps present" at bounding box center [948, 364] width 339 height 49
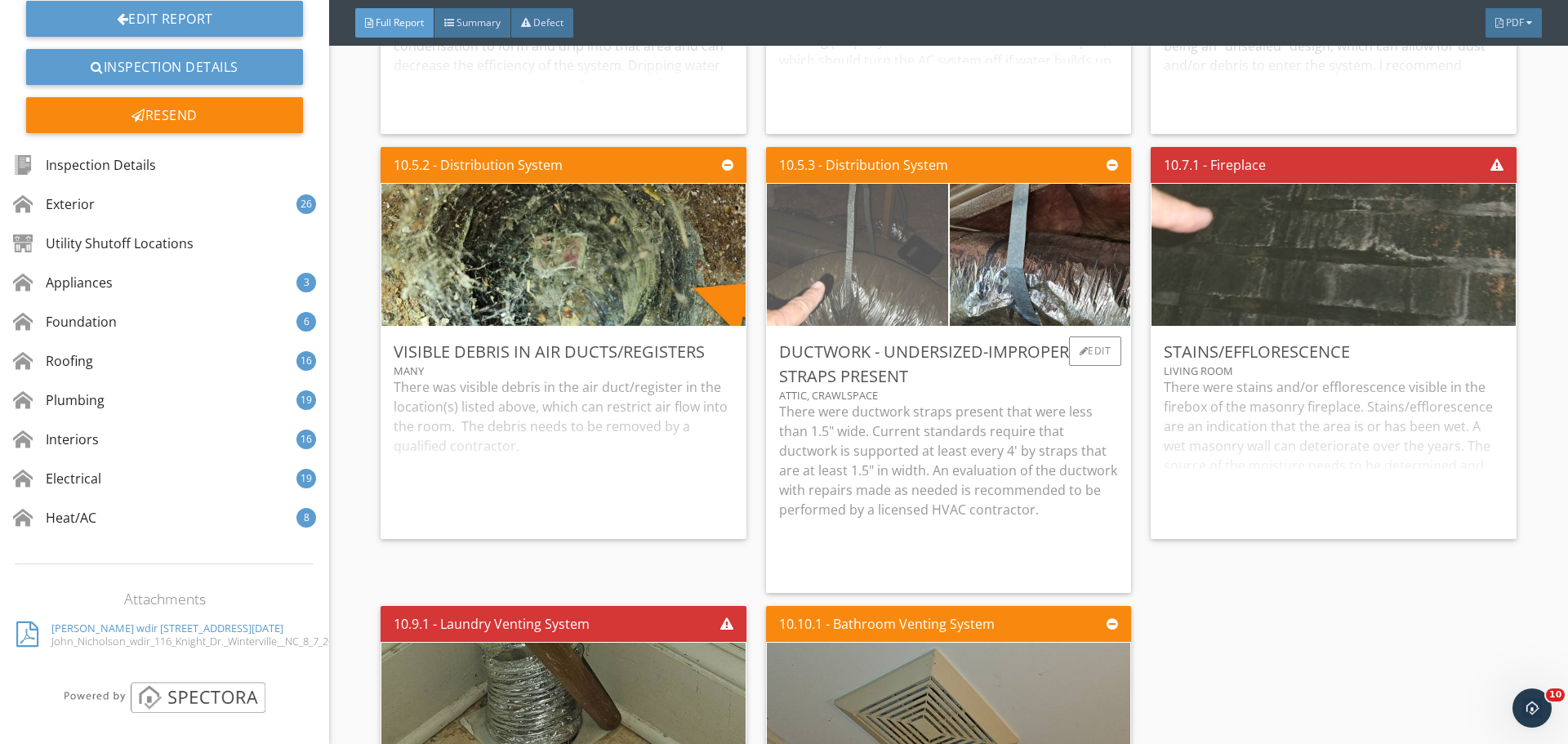
click at [887, 304] on img at bounding box center [858, 254] width 453 height 209
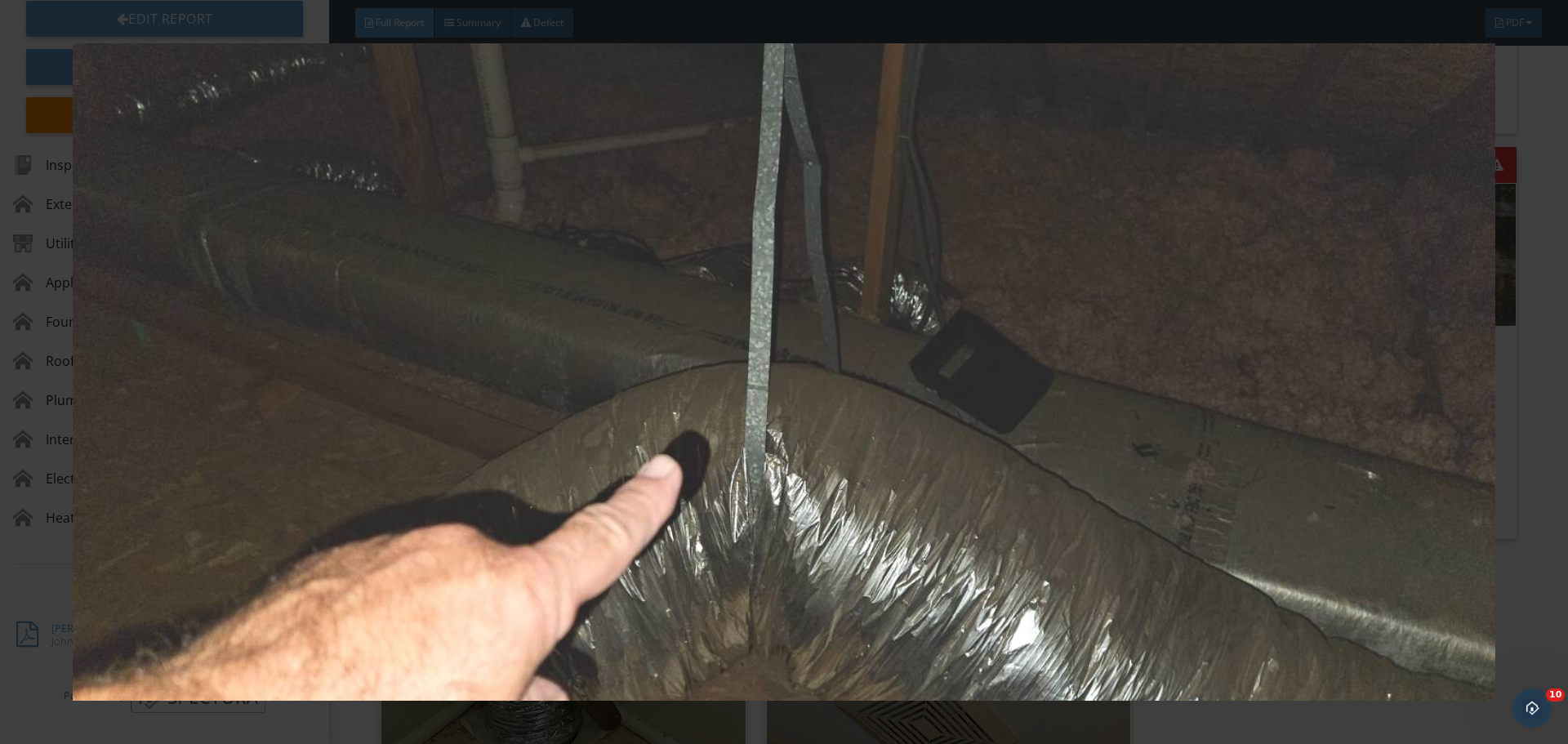
click at [1129, 191] on img at bounding box center [783, 372] width 1440 height 658
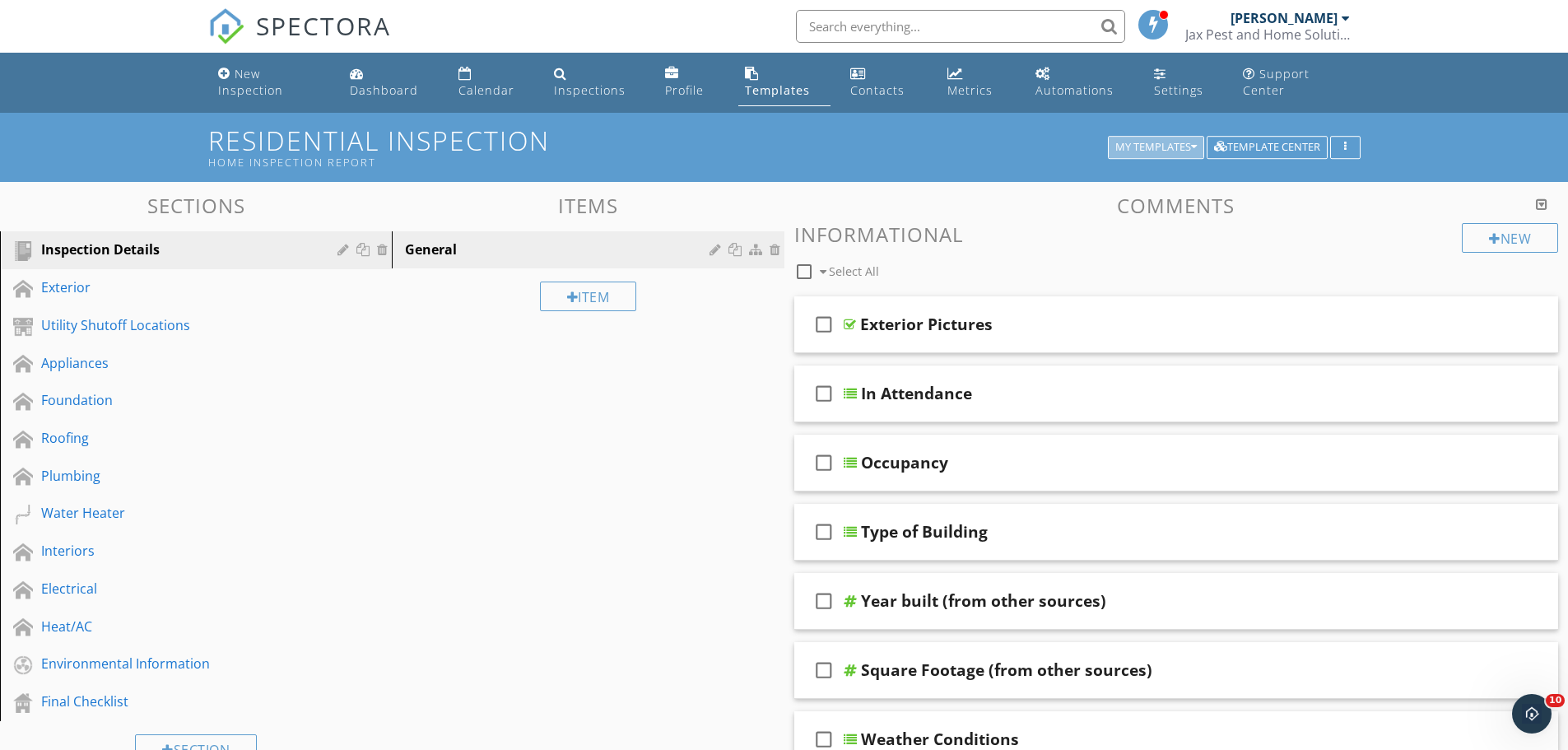
click at [1152, 149] on div "My Templates" at bounding box center [1156, 147] width 81 height 11
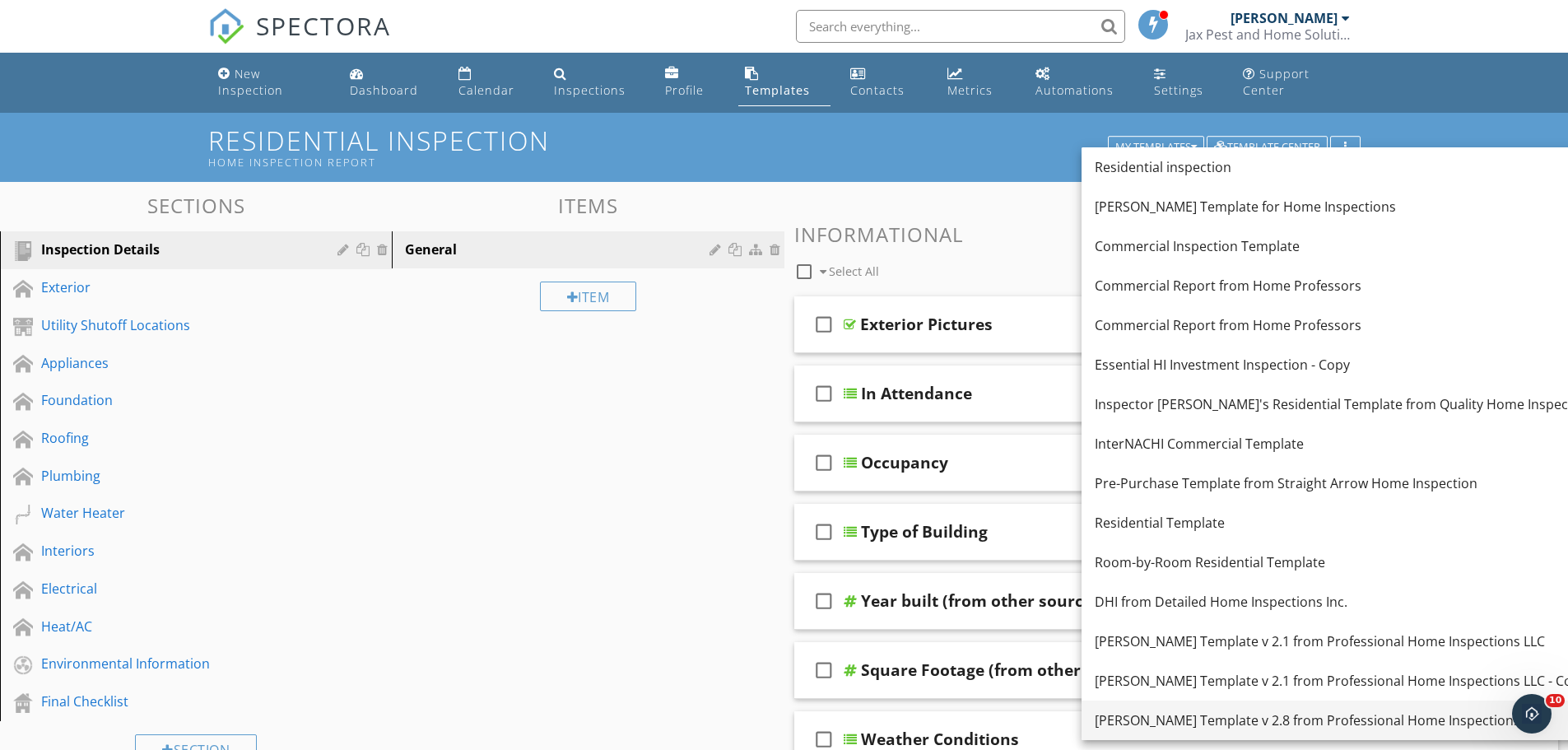
click at [1183, 721] on div "[PERSON_NAME] Template v 2.8 from Professional Home Inspections LLC" at bounding box center [1360, 720] width 529 height 20
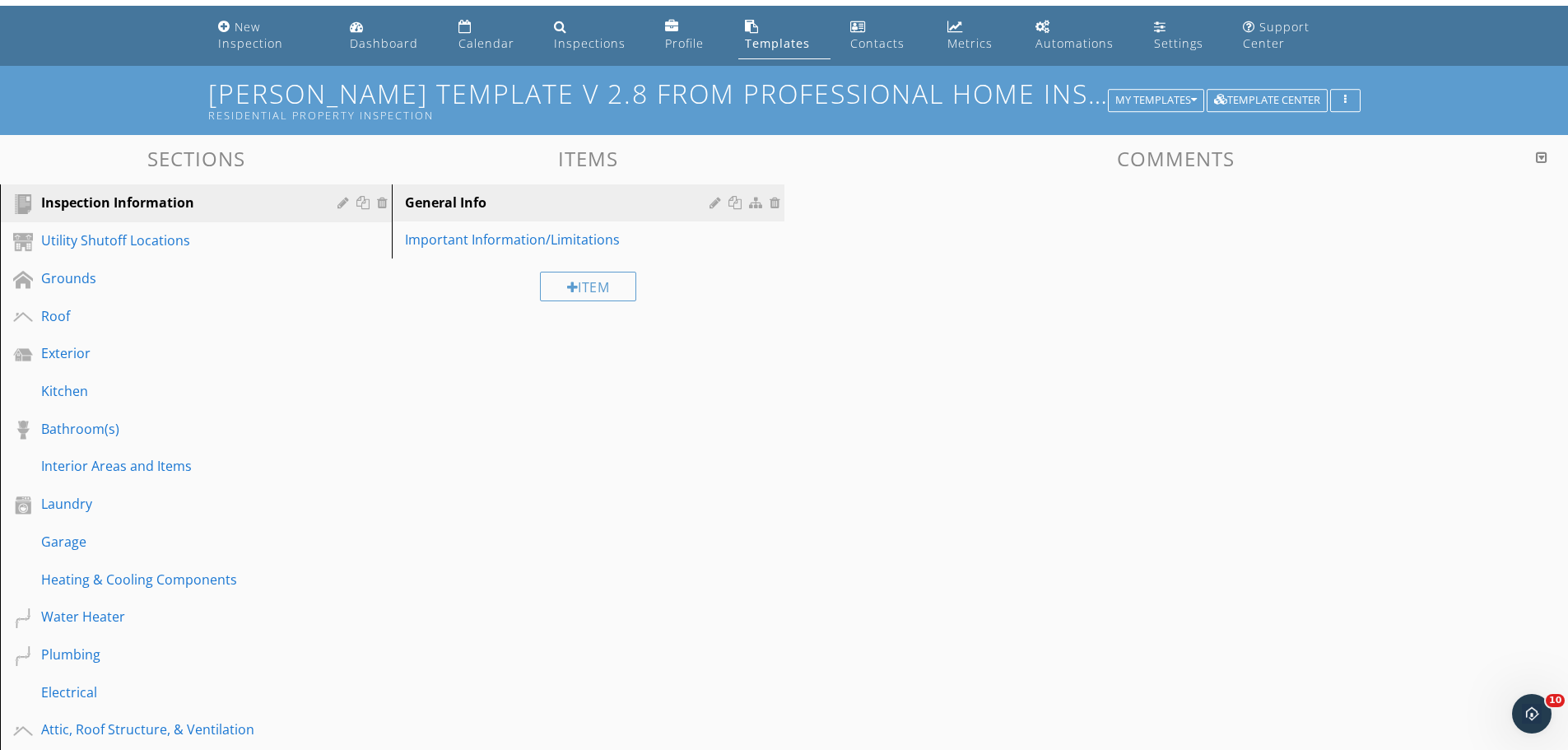
scroll to position [439, 0]
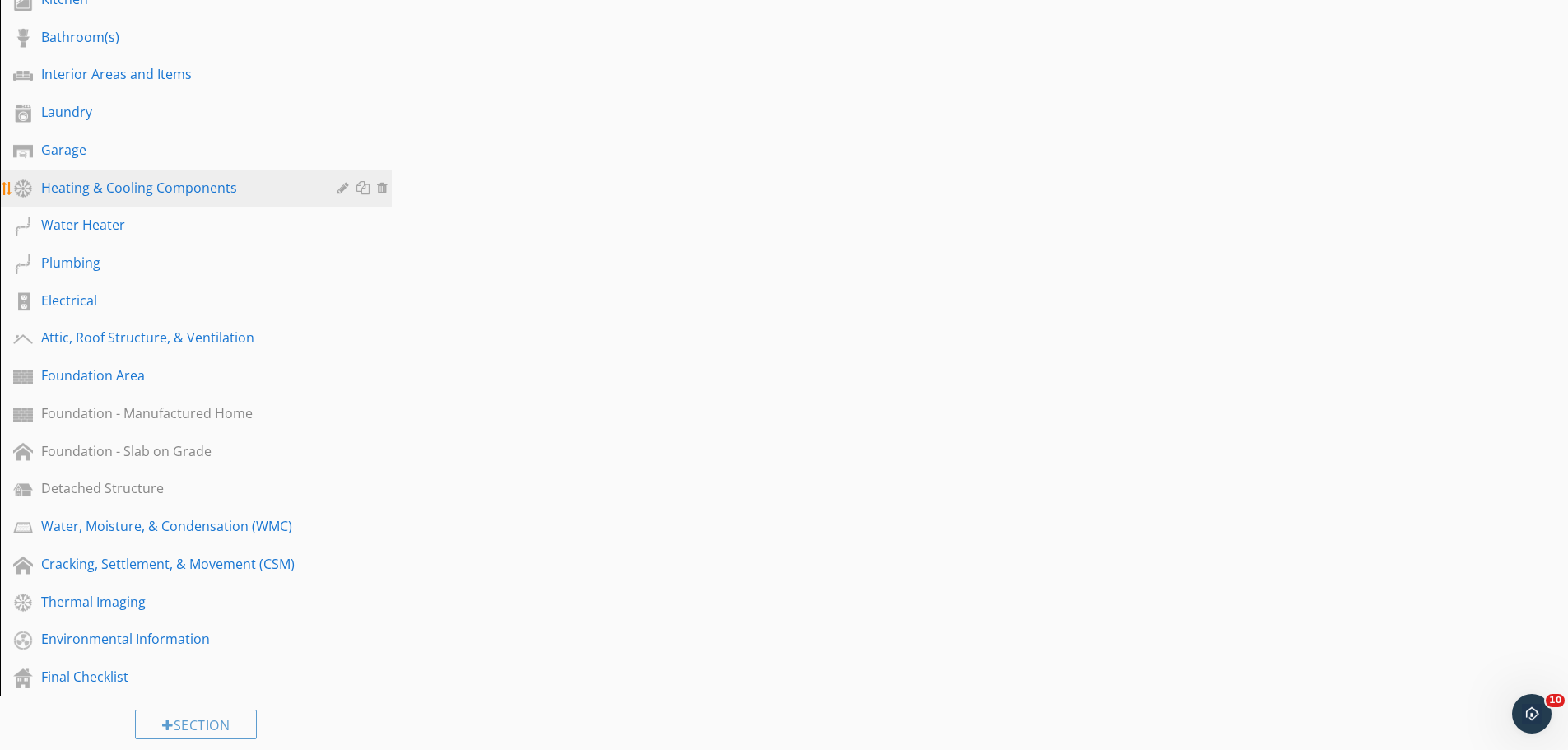
click at [96, 196] on div "Heating & Cooling Components" at bounding box center [208, 188] width 334 height 21
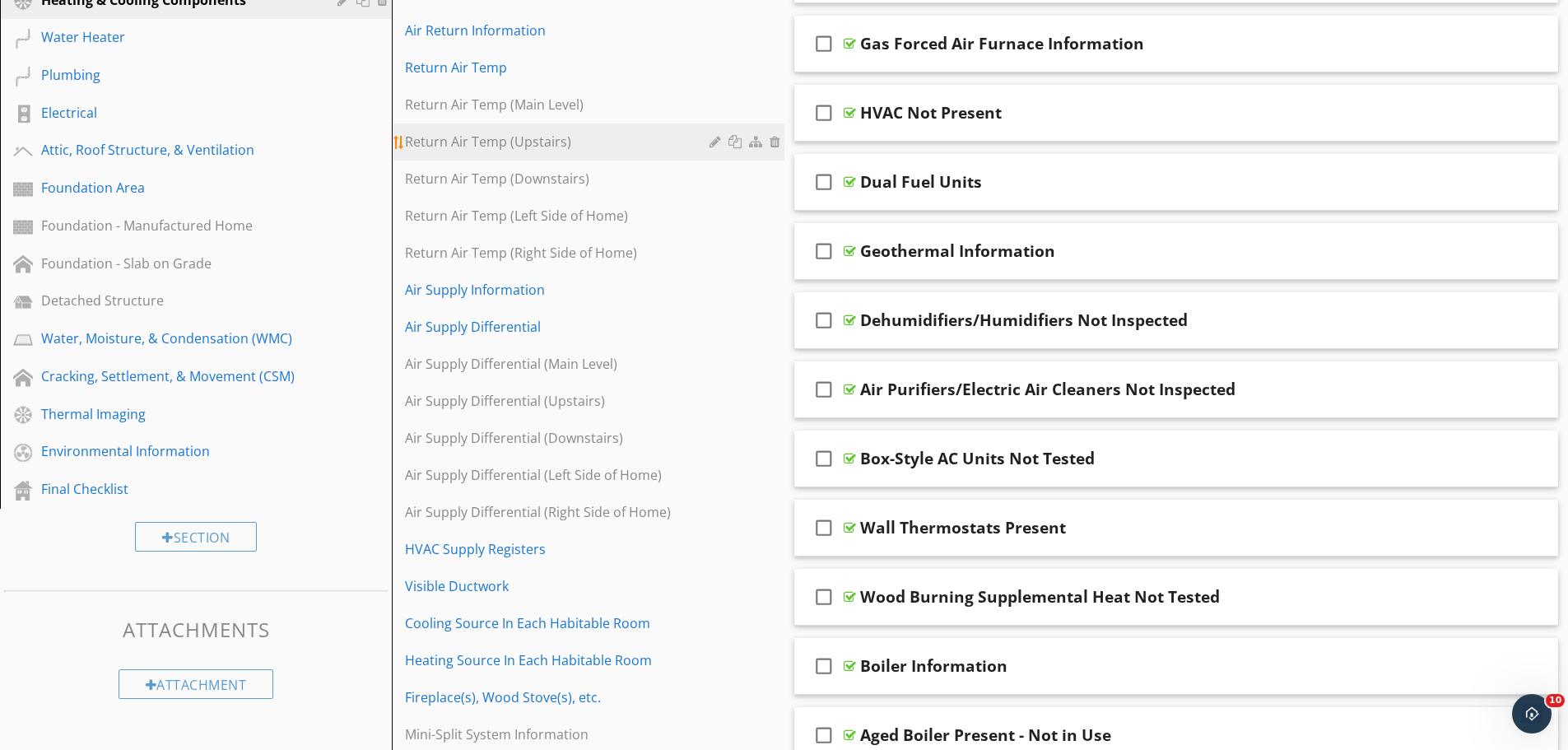
scroll to position [659, 0]
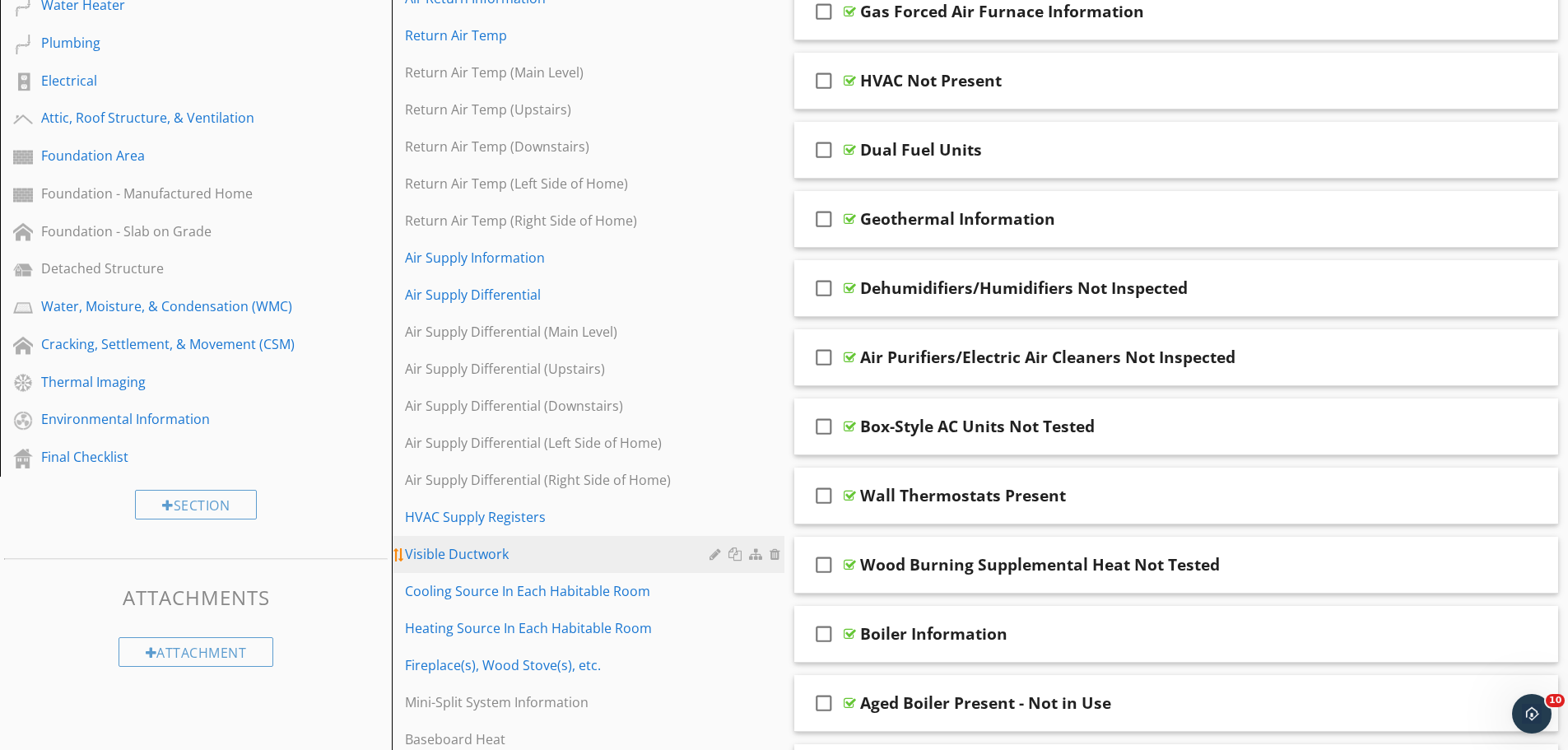
click at [468, 551] on div "Visible Ductwork" at bounding box center [559, 554] width 308 height 20
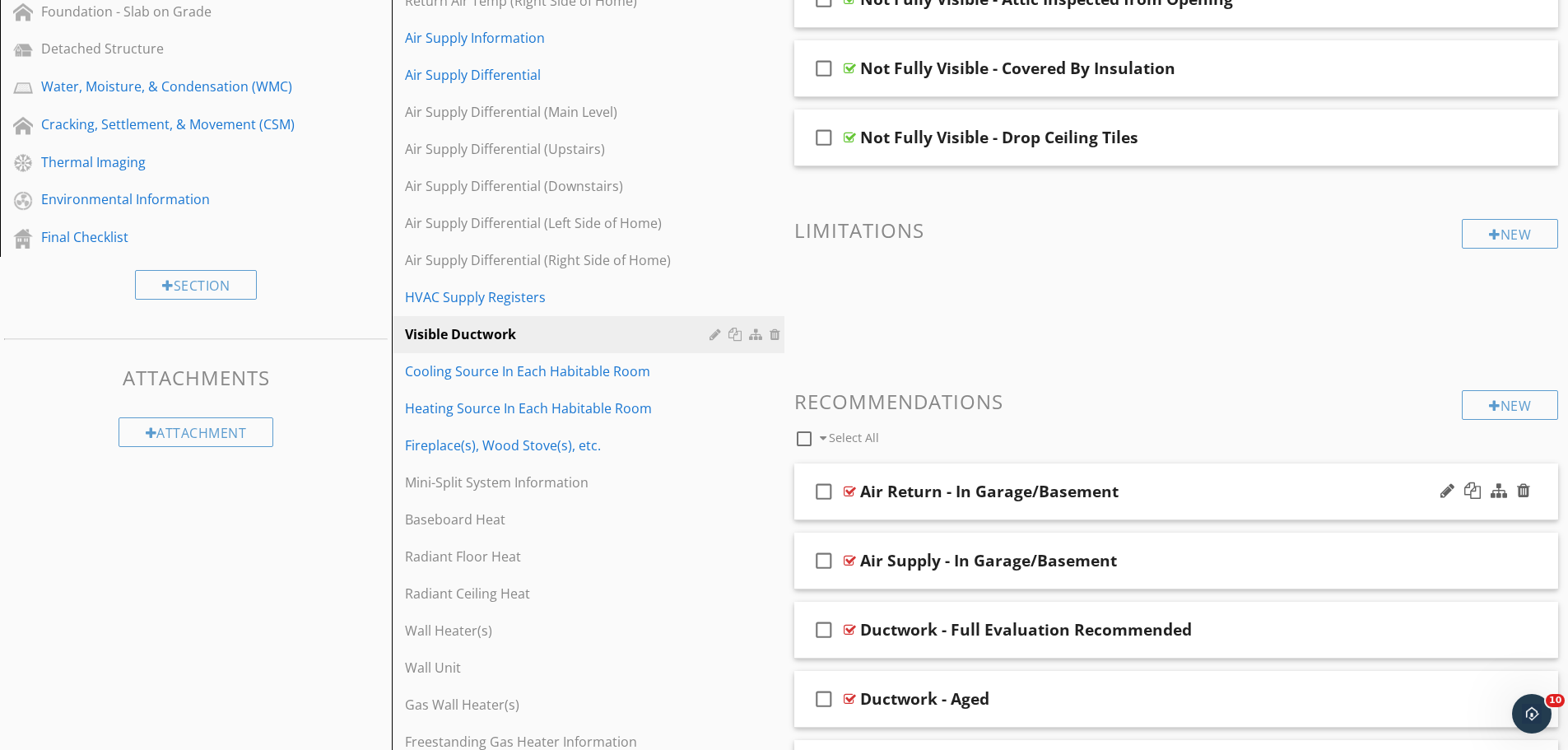
scroll to position [1537, 0]
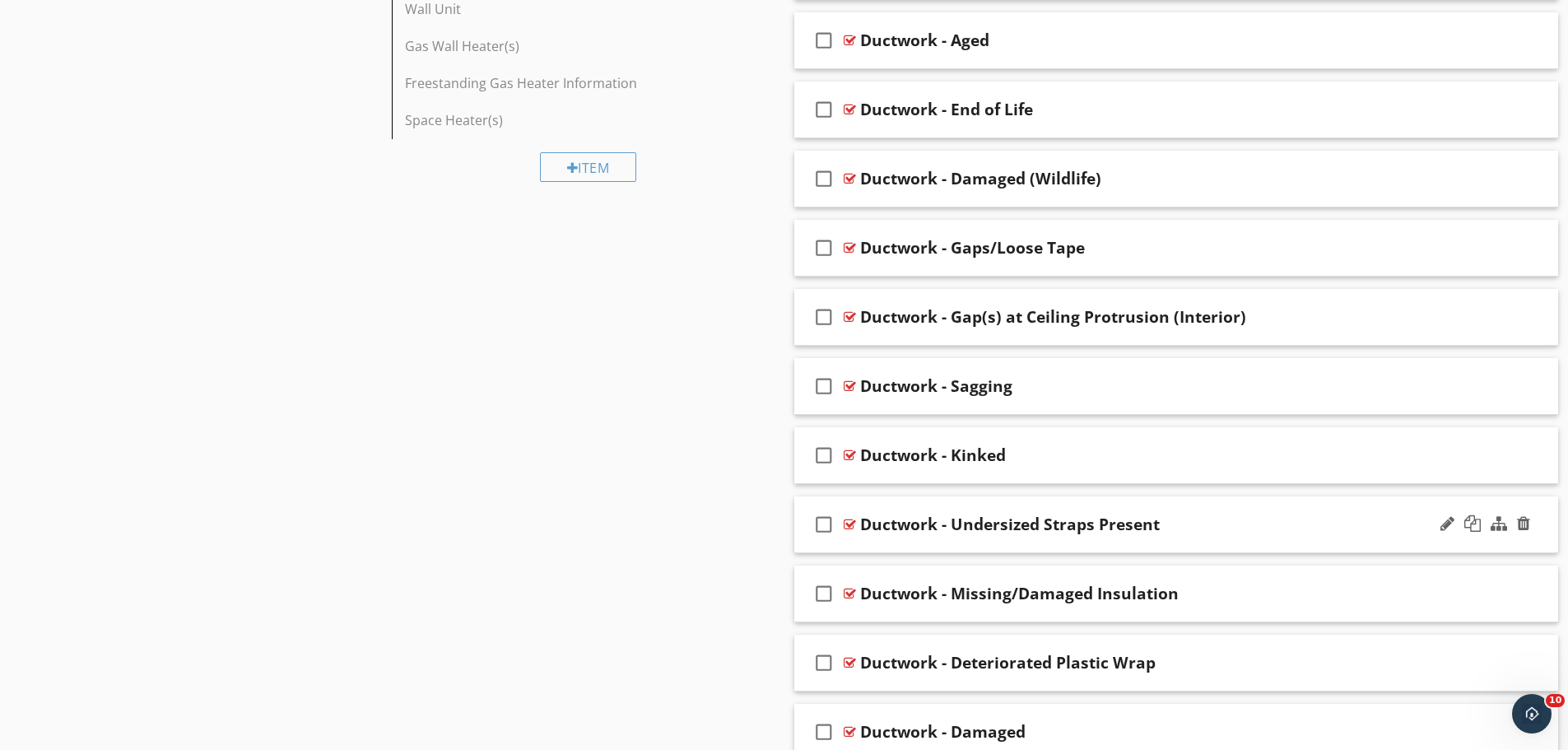
click at [1185, 525] on div "Ductwork - Undersized Straps Present" at bounding box center [1134, 524] width 548 height 20
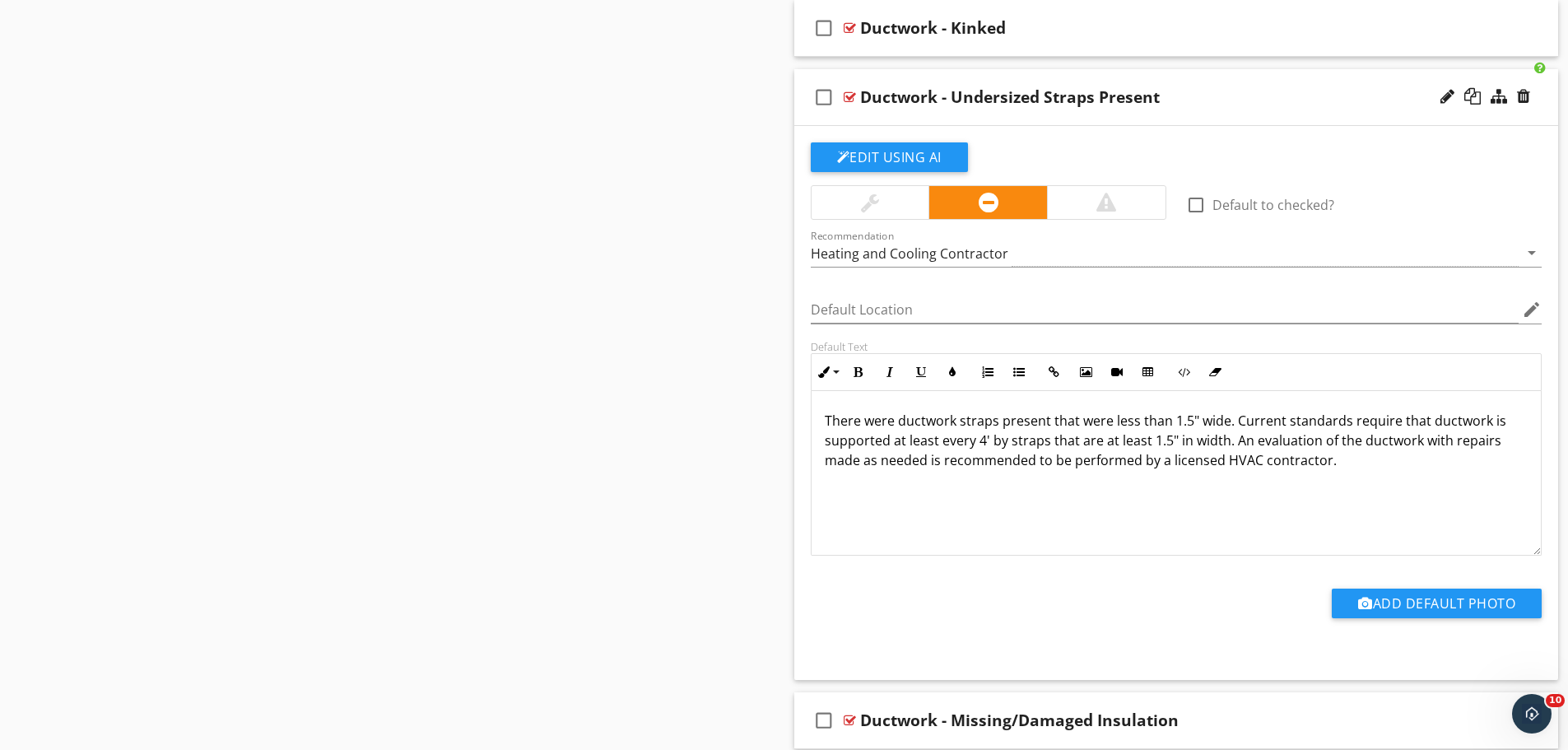
scroll to position [1976, 0]
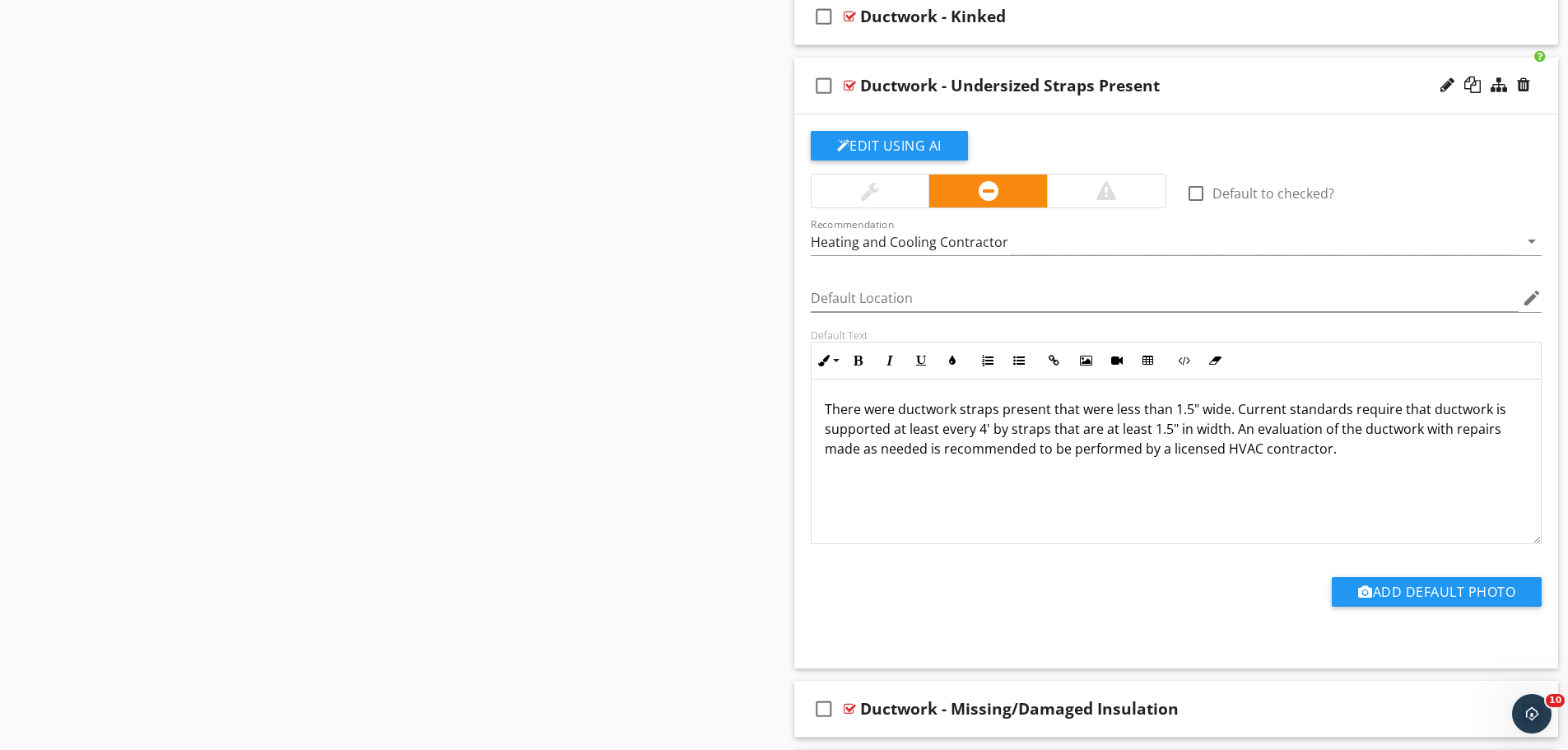
click at [1194, 93] on div "Ductwork - Undersized Straps Present" at bounding box center [1134, 85] width 548 height 20
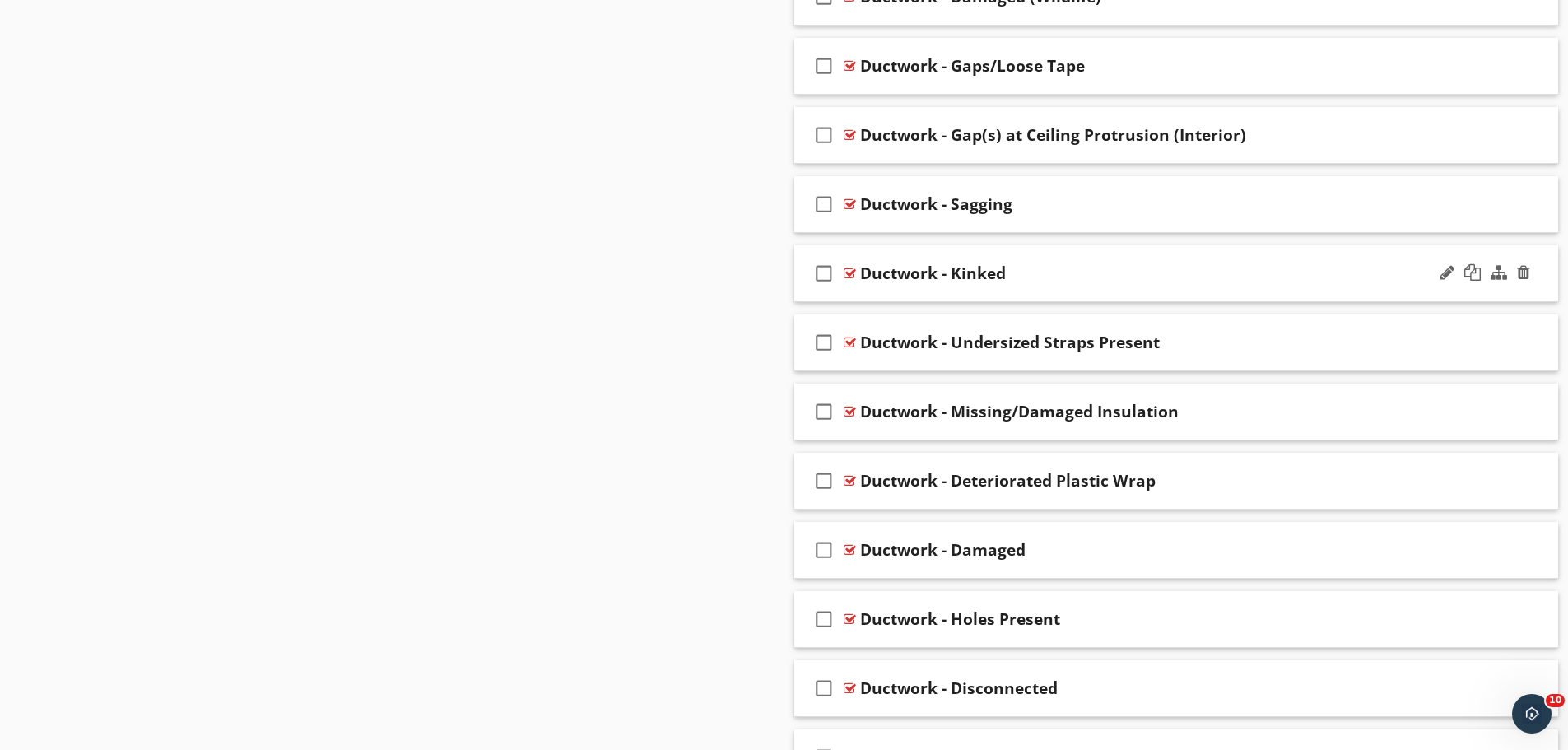
scroll to position [1938, 0]
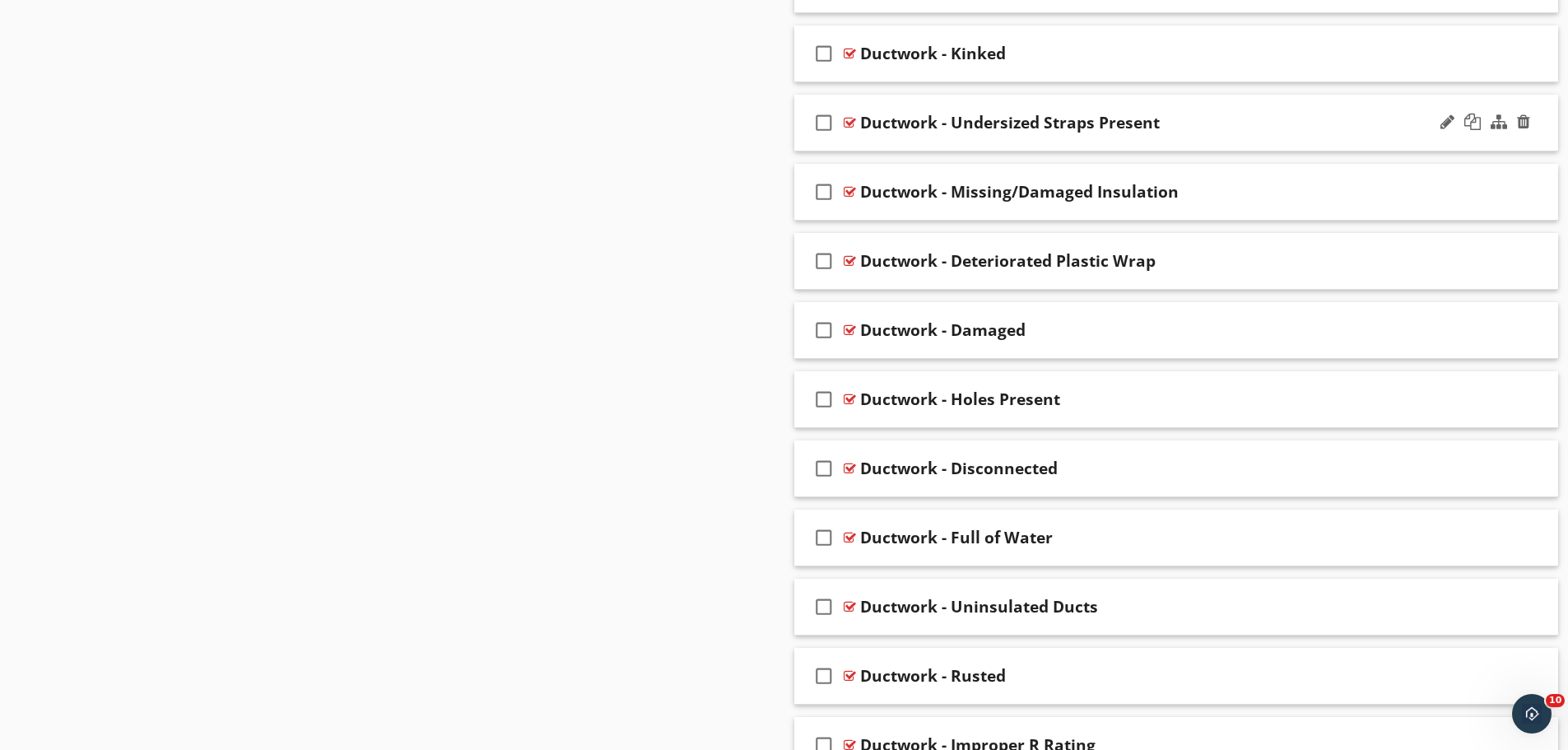
click at [1243, 132] on div "Ductwork - Undersized Straps Present" at bounding box center [1134, 122] width 548 height 20
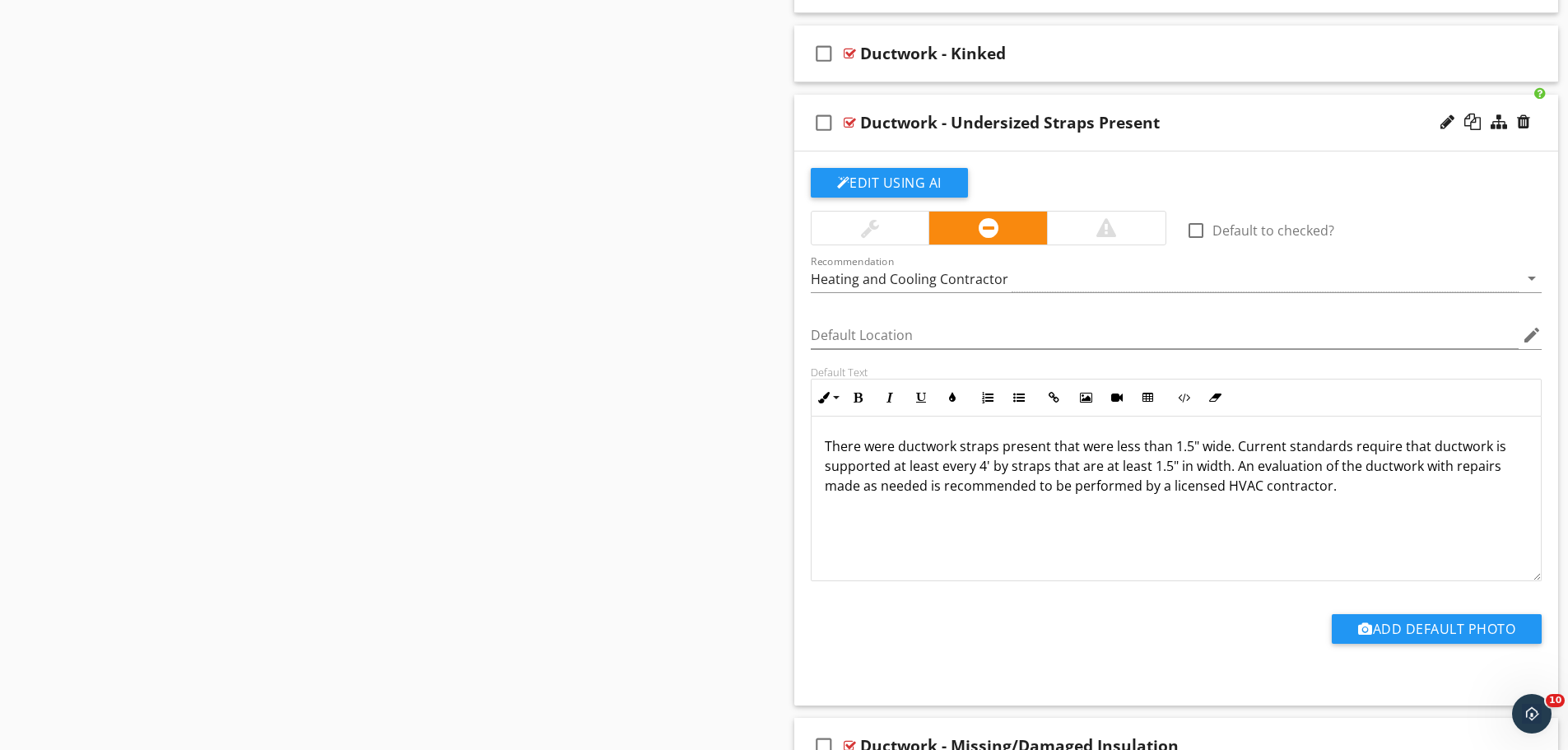
drag, startPoint x: 822, startPoint y: 448, endPoint x: 1381, endPoint y: 530, distance: 565.0
click at [1381, 530] on div "There were ductwork straps present that were less than 1.5" wide. Current stand…" at bounding box center [1176, 499] width 730 height 165
copy p "There were ductwork straps present that were less than 1.5" wide. Current stand…"
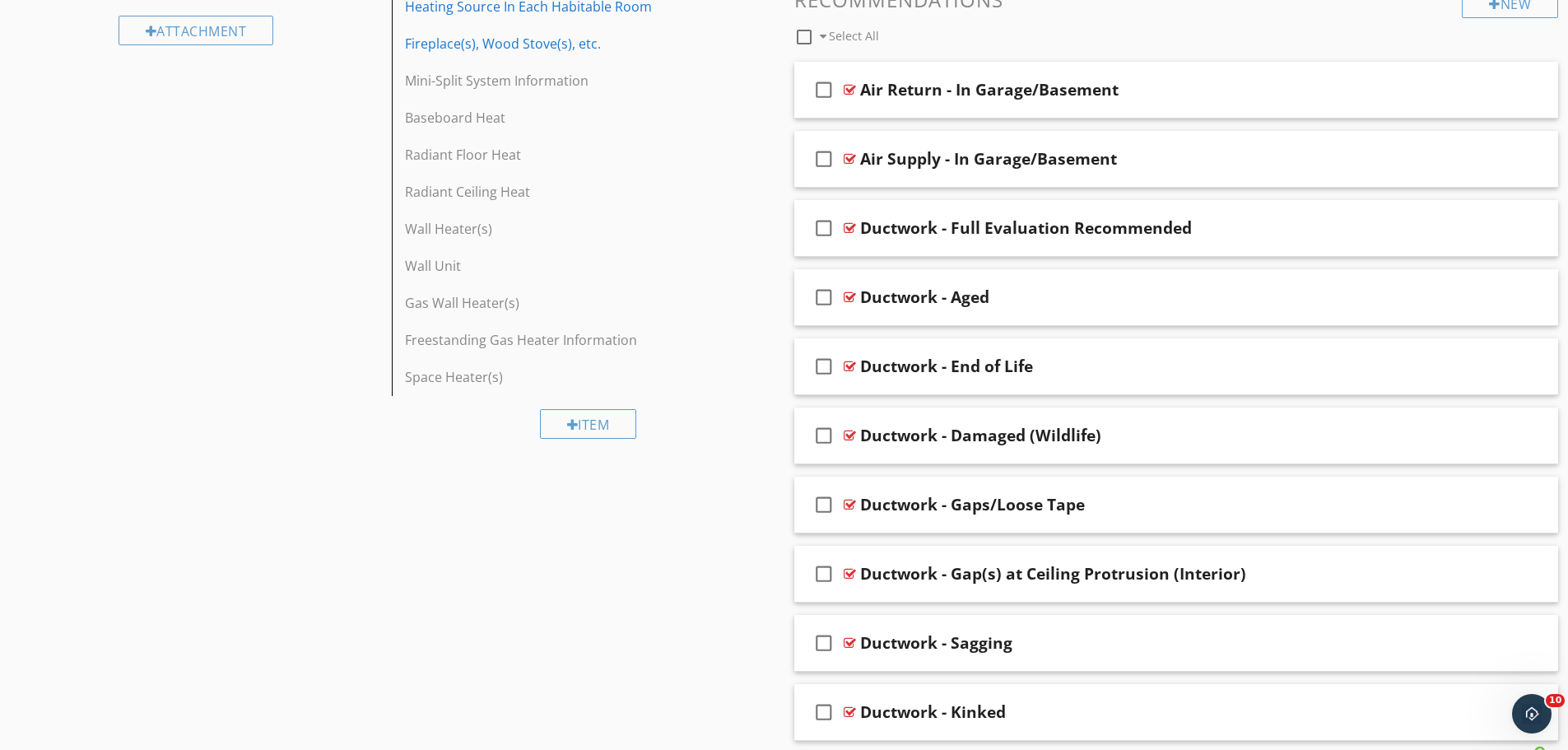
scroll to position [1060, 0]
